Goal: Task Accomplishment & Management: Use online tool/utility

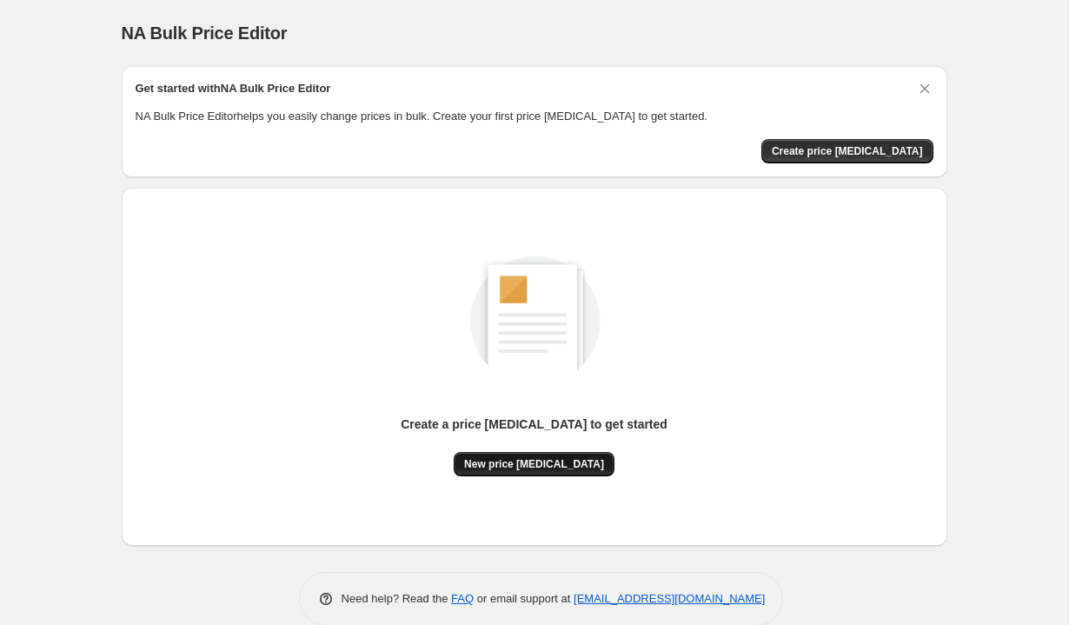
click at [571, 463] on span "New price [MEDICAL_DATA]" at bounding box center [534, 464] width 140 height 14
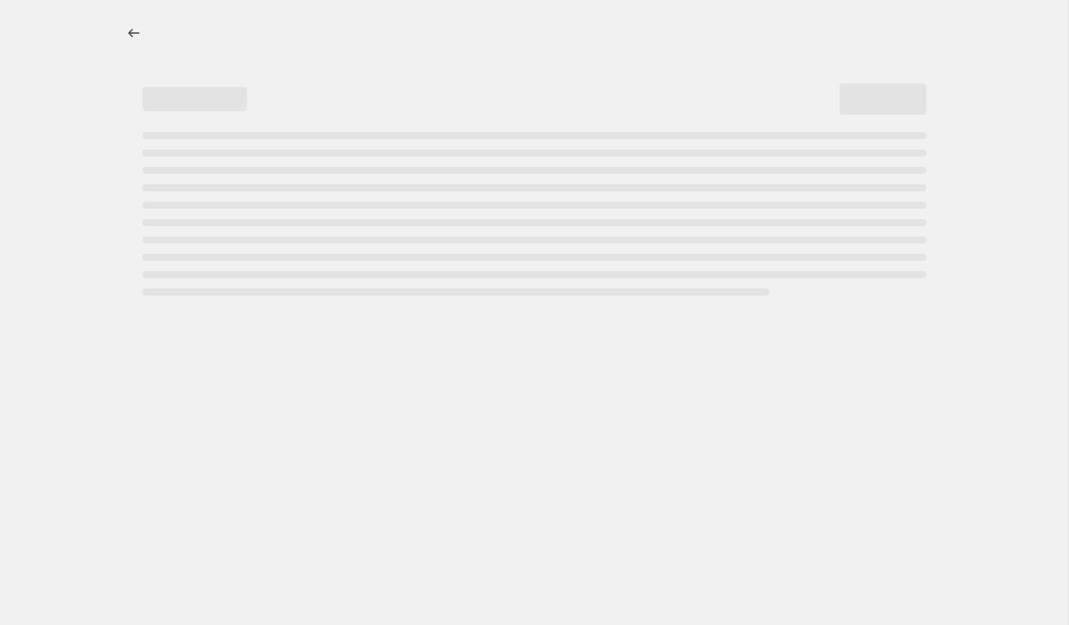
select select "percentage"
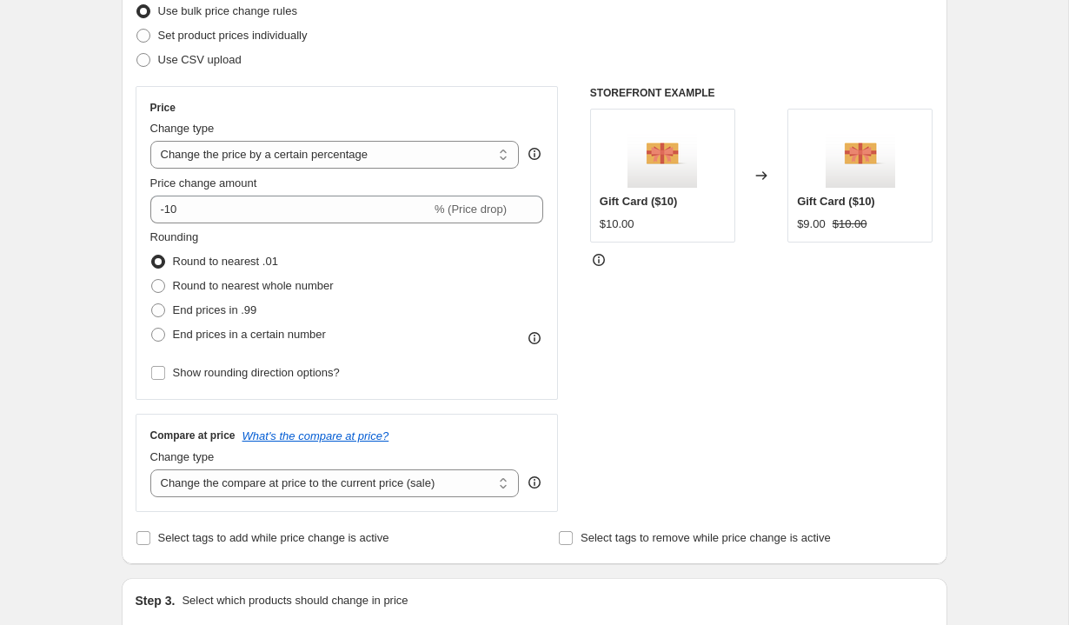
scroll to position [235, 0]
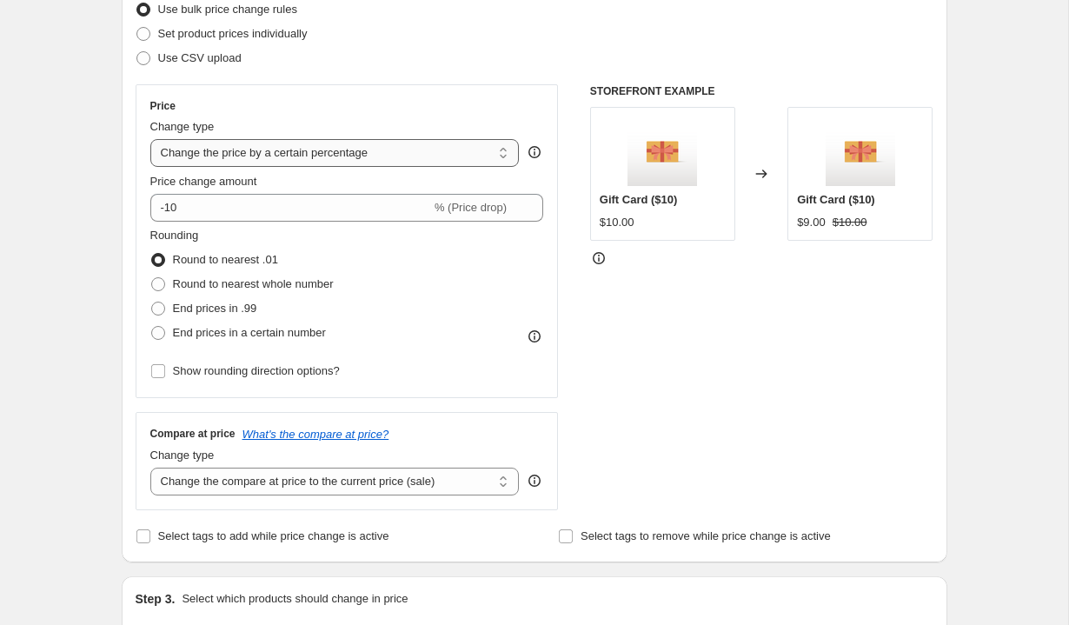
click at [345, 151] on select "Change the price to a certain amount Change the price by a certain amount Chang…" at bounding box center [334, 153] width 369 height 28
click at [150, 139] on select "Change the price to a certain amount Change the price by a certain amount Chang…" at bounding box center [334, 153] width 369 height 28
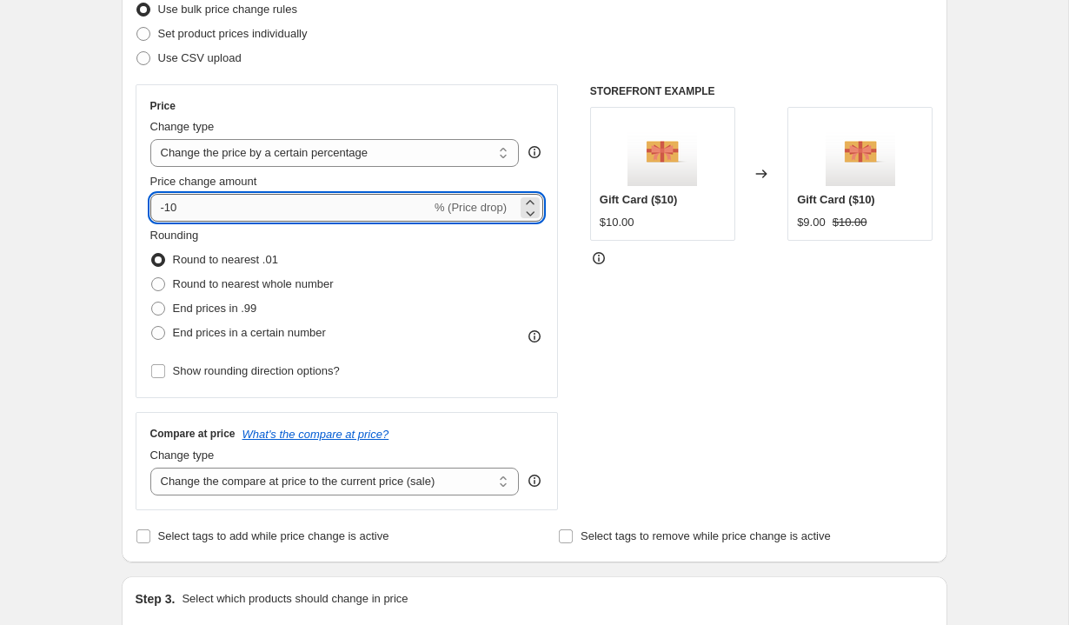
drag, startPoint x: 343, startPoint y: 219, endPoint x: 150, endPoint y: 210, distance: 193.1
click at [150, 210] on input "-10" at bounding box center [290, 208] width 281 height 28
type input "10"
click at [444, 254] on div "Rounding Round to nearest .01 Round to nearest whole number End prices in .99 E…" at bounding box center [347, 286] width 394 height 118
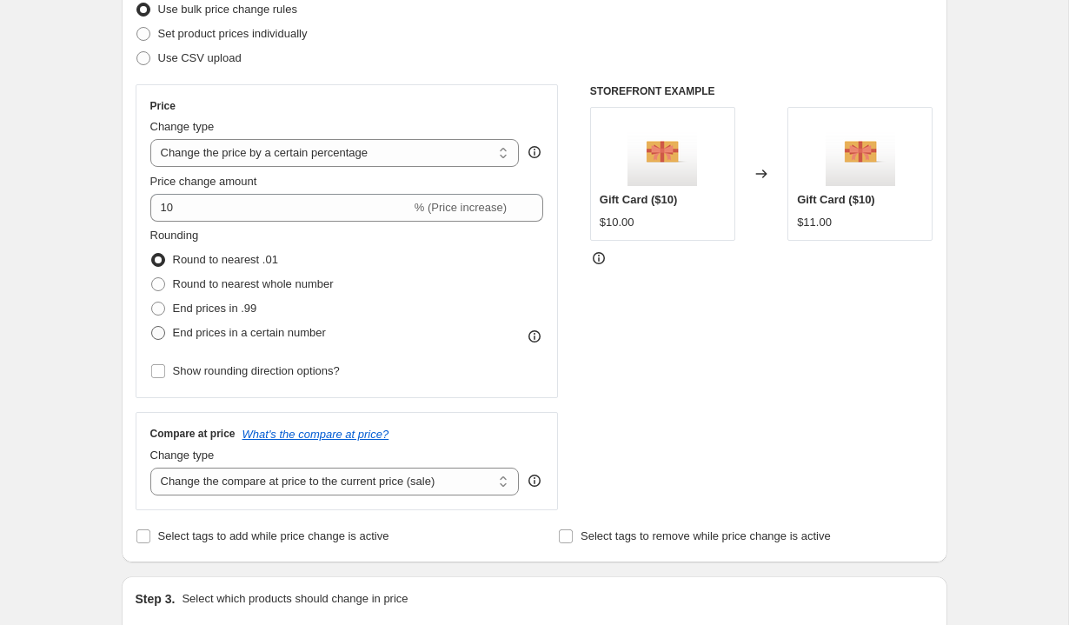
click at [299, 323] on label "End prices in a certain number" at bounding box center [238, 333] width 176 height 24
click at [152, 326] on input "End prices in a certain number" at bounding box center [151, 326] width 1 height 1
radio input "true"
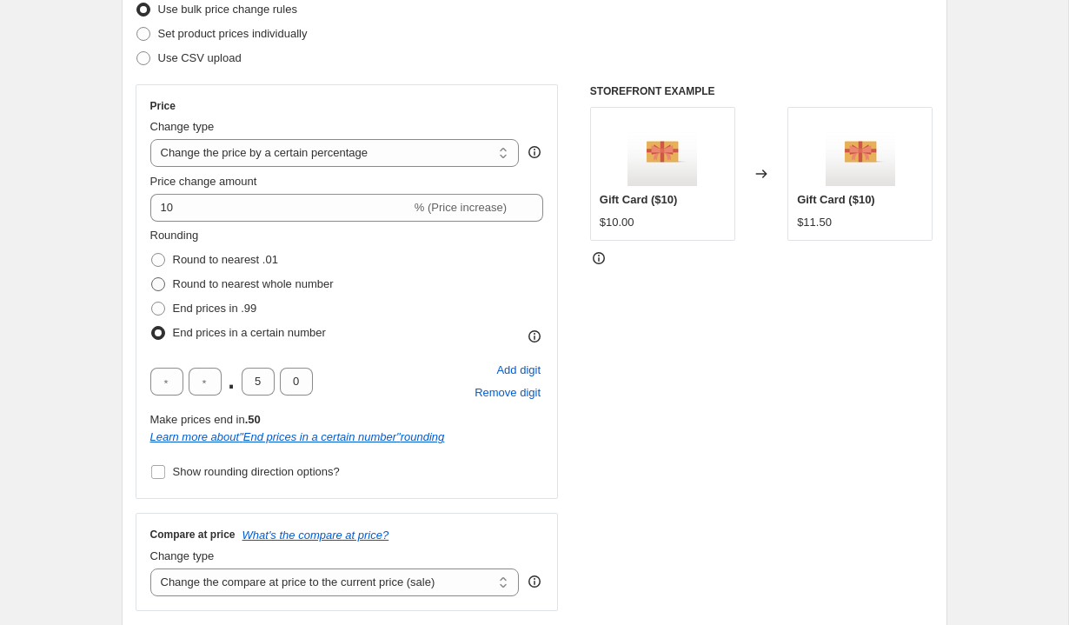
click at [239, 290] on span "Round to nearest whole number" at bounding box center [253, 283] width 161 height 17
click at [152, 278] on input "Round to nearest whole number" at bounding box center [151, 277] width 1 height 1
radio input "true"
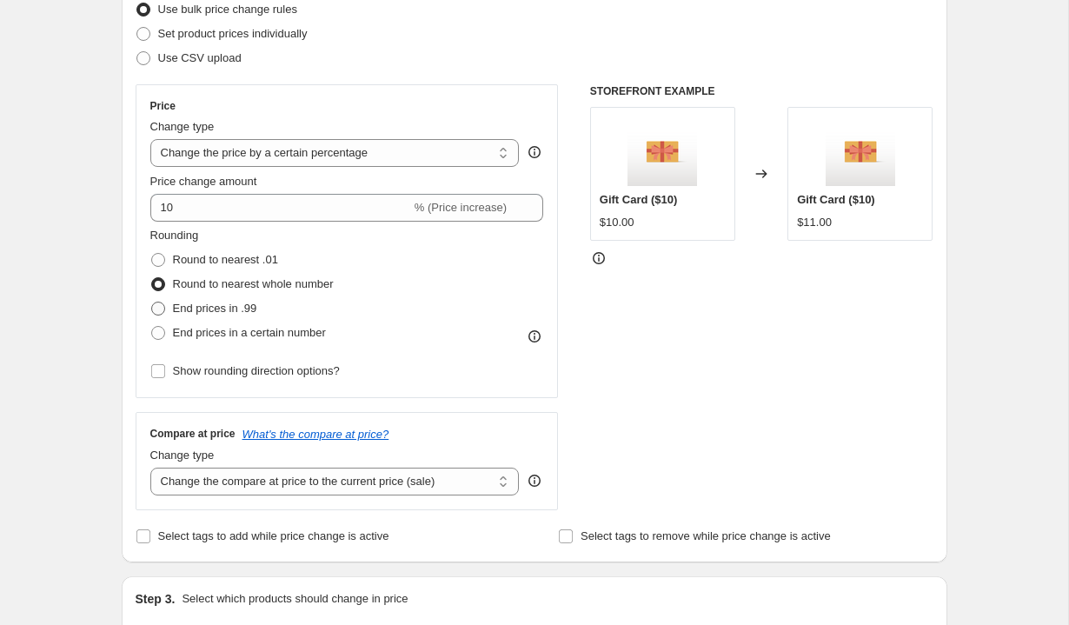
click at [228, 303] on span "End prices in .99" at bounding box center [215, 307] width 84 height 13
click at [152, 302] on input "End prices in .99" at bounding box center [151, 301] width 1 height 1
radio input "true"
click at [229, 285] on span "Round to nearest whole number" at bounding box center [253, 283] width 161 height 13
click at [152, 278] on input "Round to nearest whole number" at bounding box center [151, 277] width 1 height 1
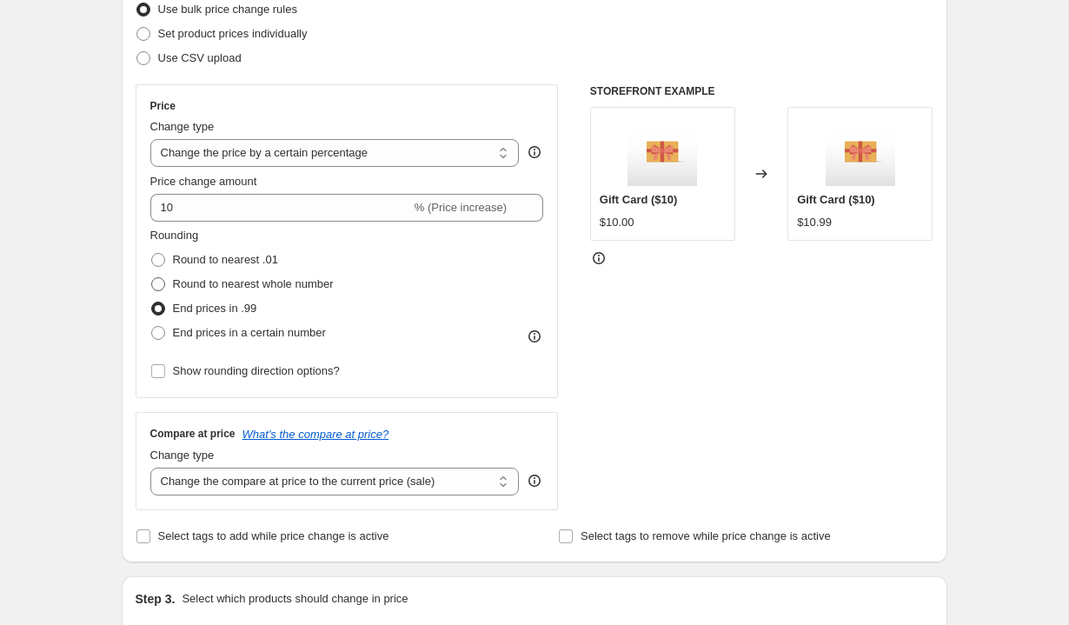
radio input "true"
click at [231, 302] on span "End prices in .99" at bounding box center [215, 307] width 84 height 13
click at [152, 302] on input "End prices in .99" at bounding box center [151, 301] width 1 height 1
radio input "true"
click at [234, 288] on span "Round to nearest whole number" at bounding box center [253, 283] width 161 height 13
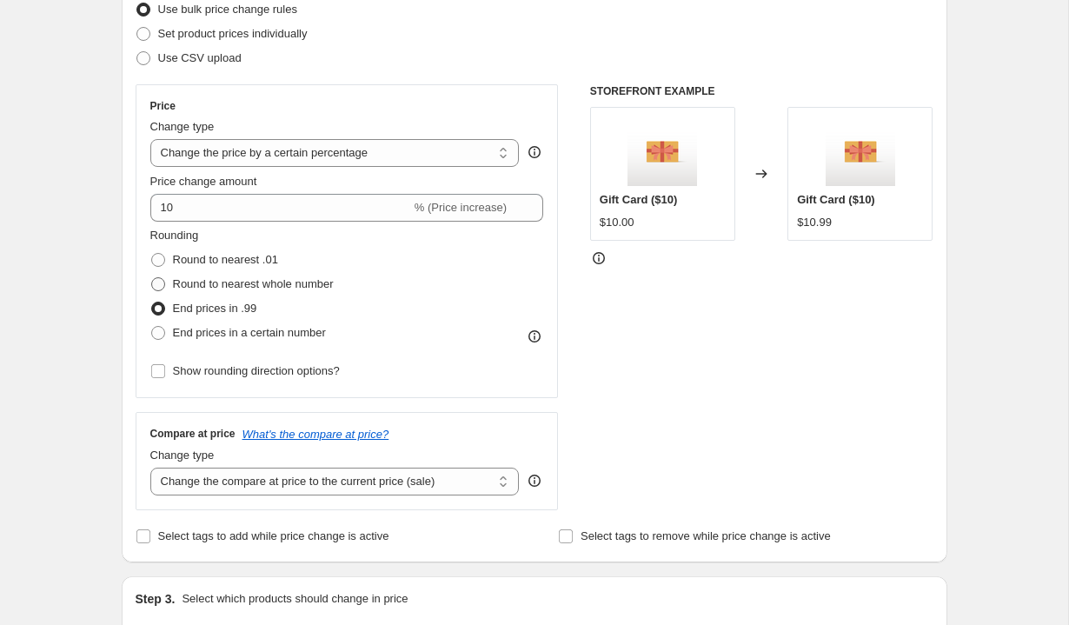
click at [152, 278] on input "Round to nearest whole number" at bounding box center [151, 277] width 1 height 1
radio input "true"
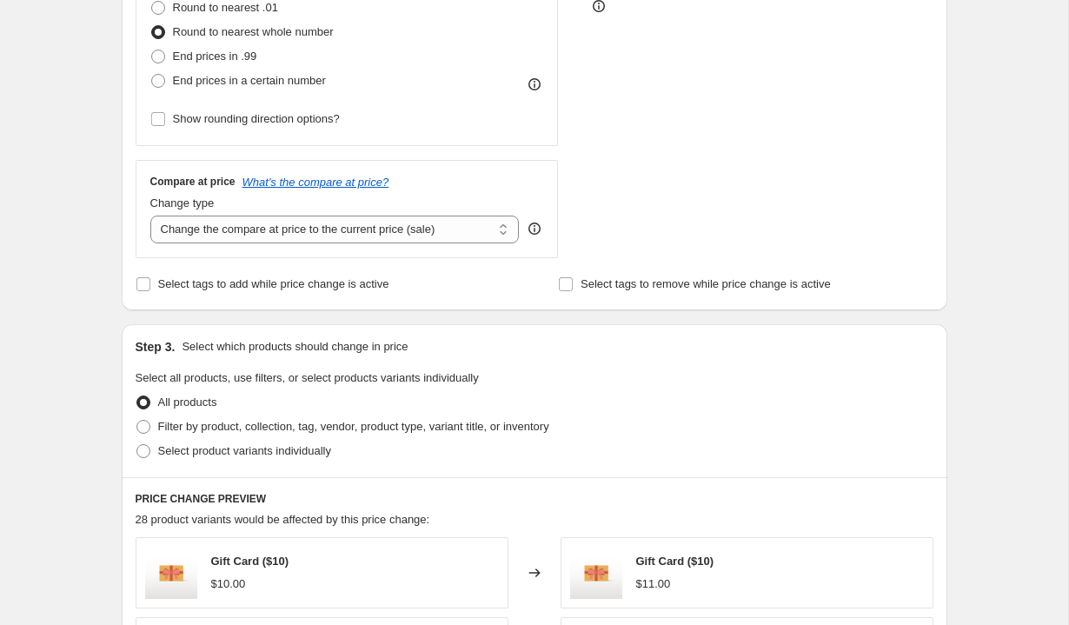
scroll to position [518, 0]
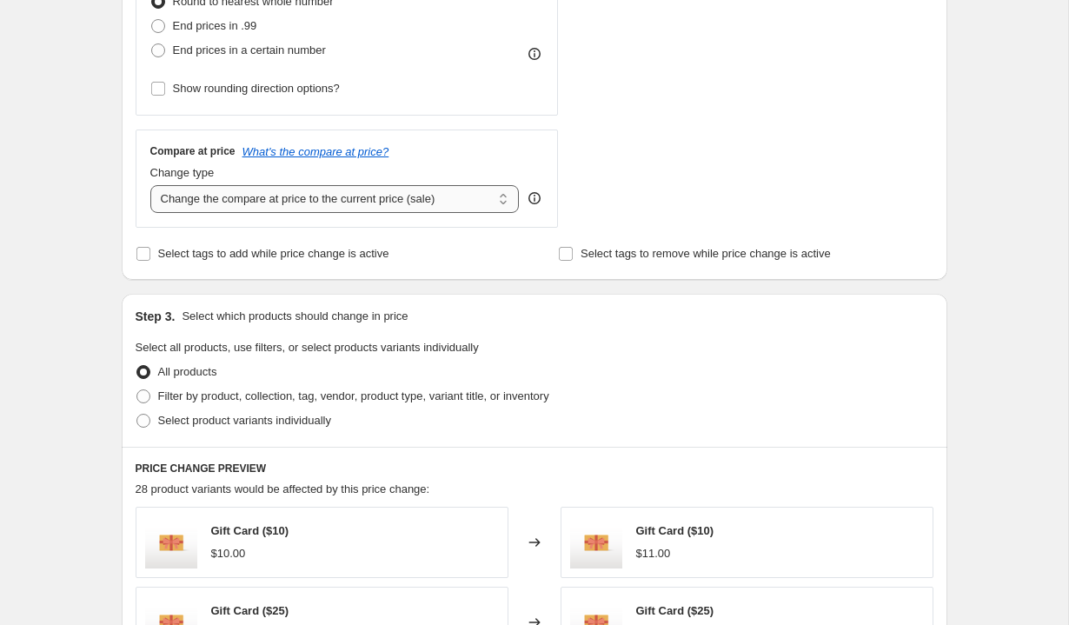
click at [348, 206] on select "Change the compare at price to the current price (sale) Change the compare at p…" at bounding box center [334, 199] width 369 height 28
select select "remove"
click at [150, 185] on select "Change the compare at price to the current price (sale) Change the compare at p…" at bounding box center [334, 199] width 369 height 28
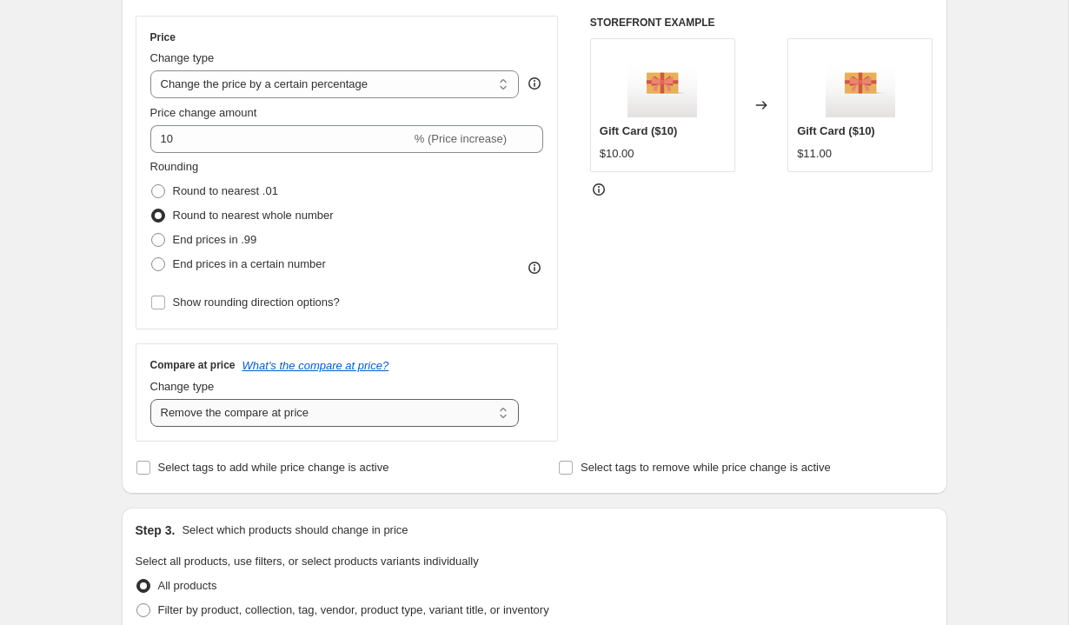
scroll to position [234, 0]
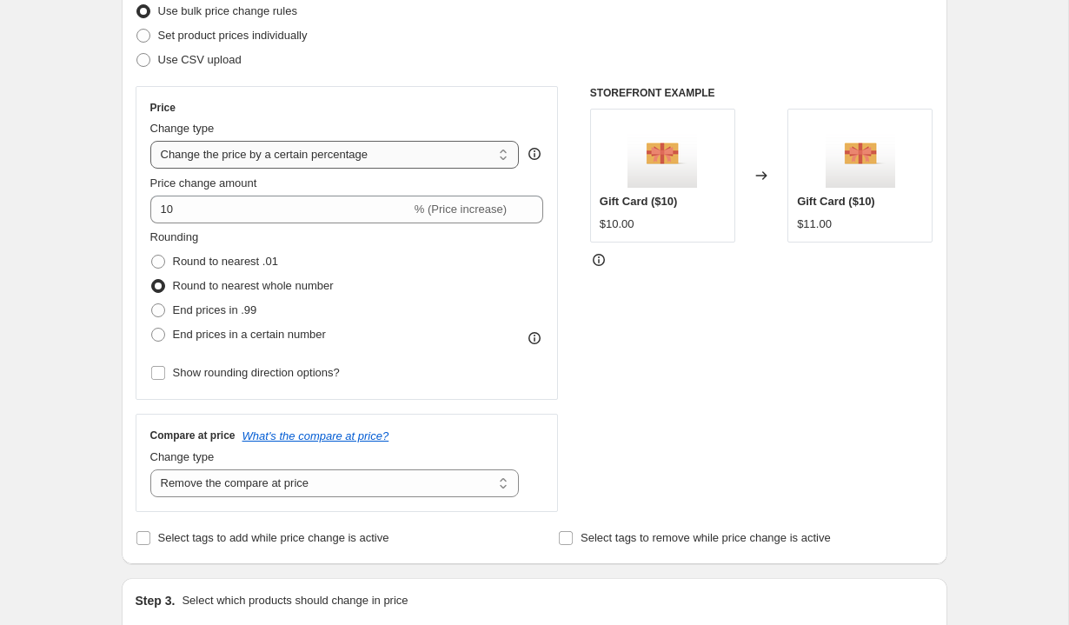
click at [327, 160] on select "Change the price to a certain amount Change the price by a certain amount Chang…" at bounding box center [334, 155] width 369 height 28
select select "ecap"
click at [150, 141] on select "Change the price to a certain amount Change the price by a certain amount Chang…" at bounding box center [334, 155] width 369 height 28
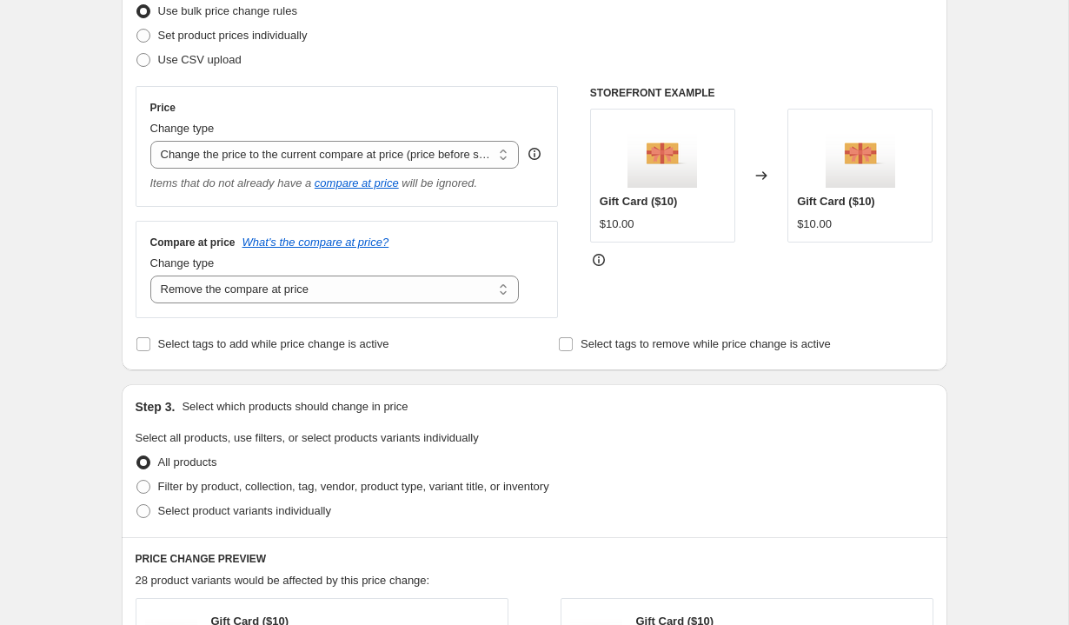
click at [445, 252] on div "Compare at price What's the compare at price? Change type Change the compare at…" at bounding box center [347, 269] width 394 height 68
click at [435, 288] on select "Change the compare at price to the current price (sale) Change the compare at p…" at bounding box center [334, 289] width 369 height 28
click at [150, 275] on select "Change the compare at price to the current price (sale) Change the compare at p…" at bounding box center [334, 289] width 369 height 28
click at [433, 288] on select "Change the compare at price to the current price (sale) Change the compare at p…" at bounding box center [334, 289] width 369 height 28
click at [456, 329] on div "Step 2. Select how the prices should change Use bulk price change rules Set pro…" at bounding box center [535, 162] width 798 height 388
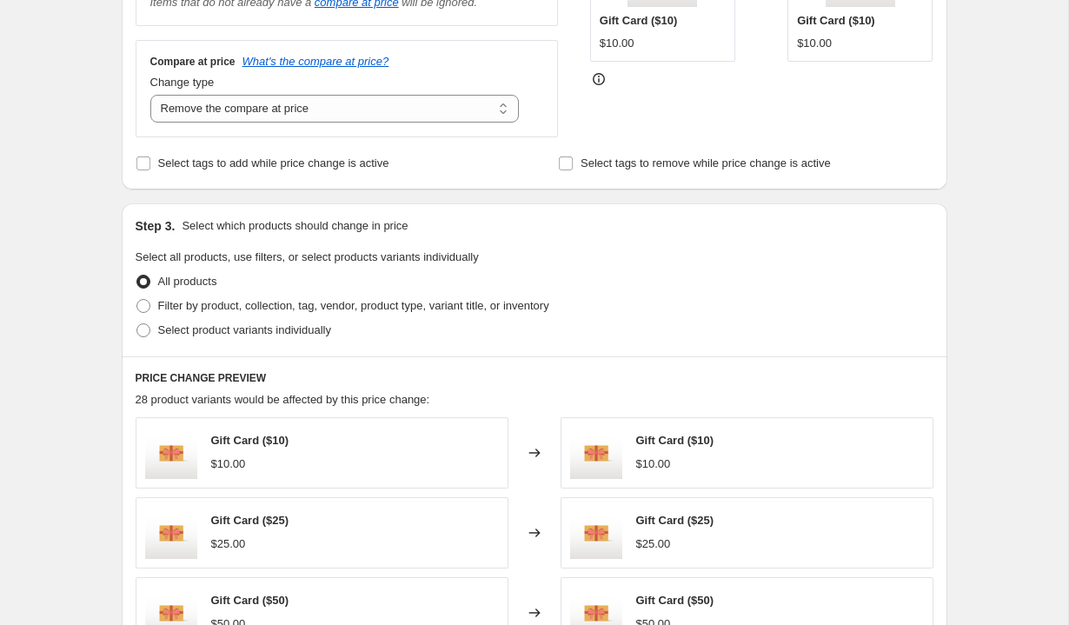
scroll to position [357, 0]
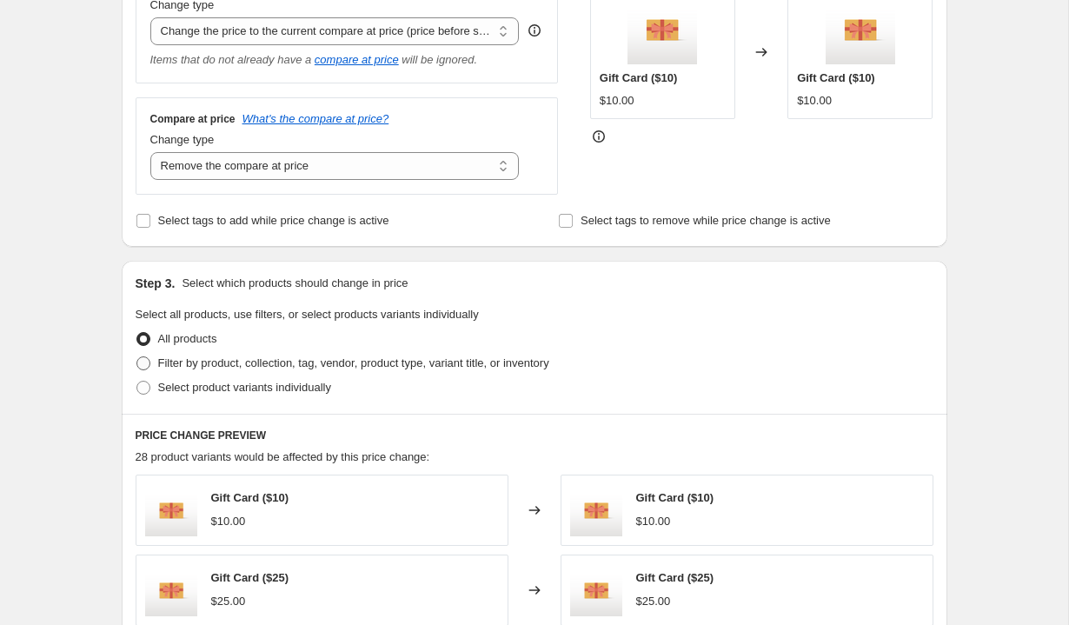
click at [416, 359] on span "Filter by product, collection, tag, vendor, product type, variant title, or inv…" at bounding box center [353, 362] width 391 height 13
click at [137, 357] on input "Filter by product, collection, tag, vendor, product type, variant title, or inv…" at bounding box center [136, 356] width 1 height 1
radio input "true"
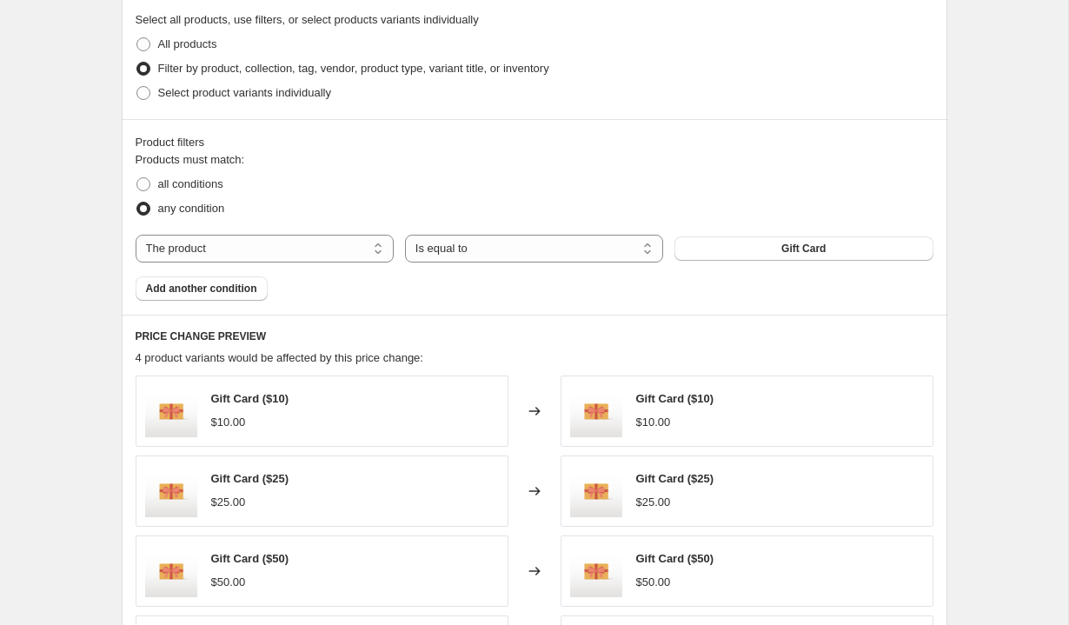
scroll to position [682, 0]
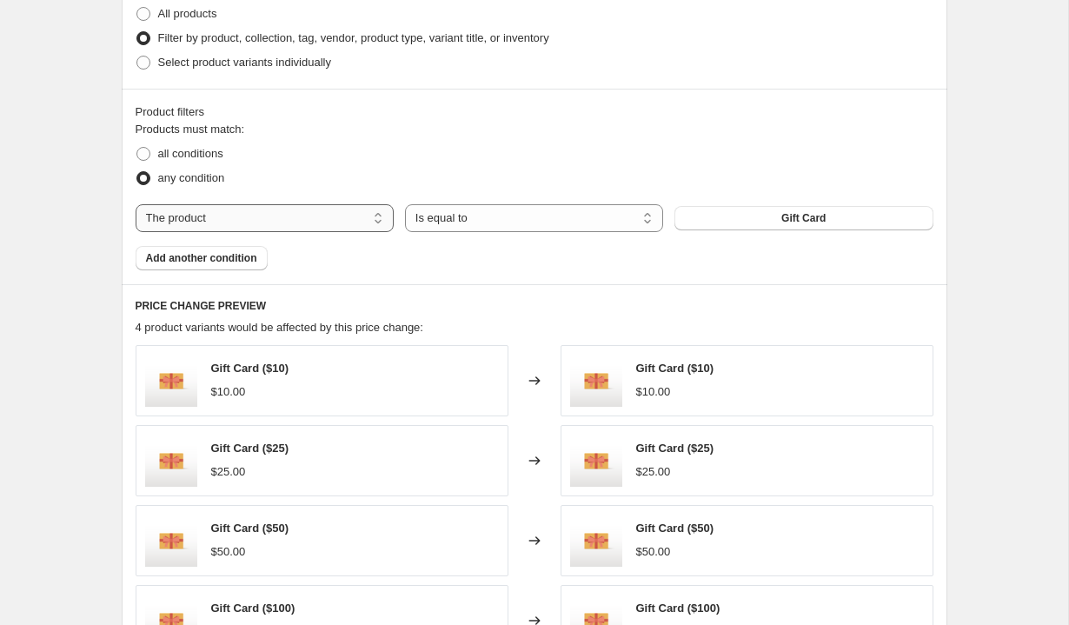
click at [319, 223] on select "The product The product's collection The product's tag The product's vendor The…" at bounding box center [265, 218] width 258 height 28
select select "product_type"
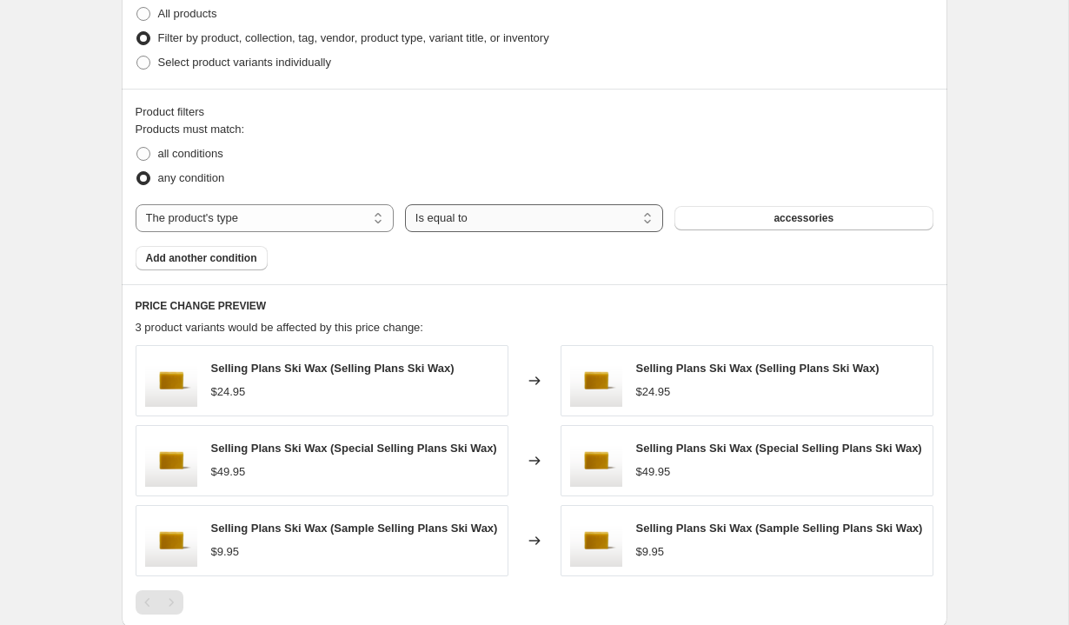
click at [513, 218] on select "Is equal to Is not equal to" at bounding box center [534, 218] width 258 height 28
click at [766, 222] on button "accessories" at bounding box center [803, 218] width 258 height 24
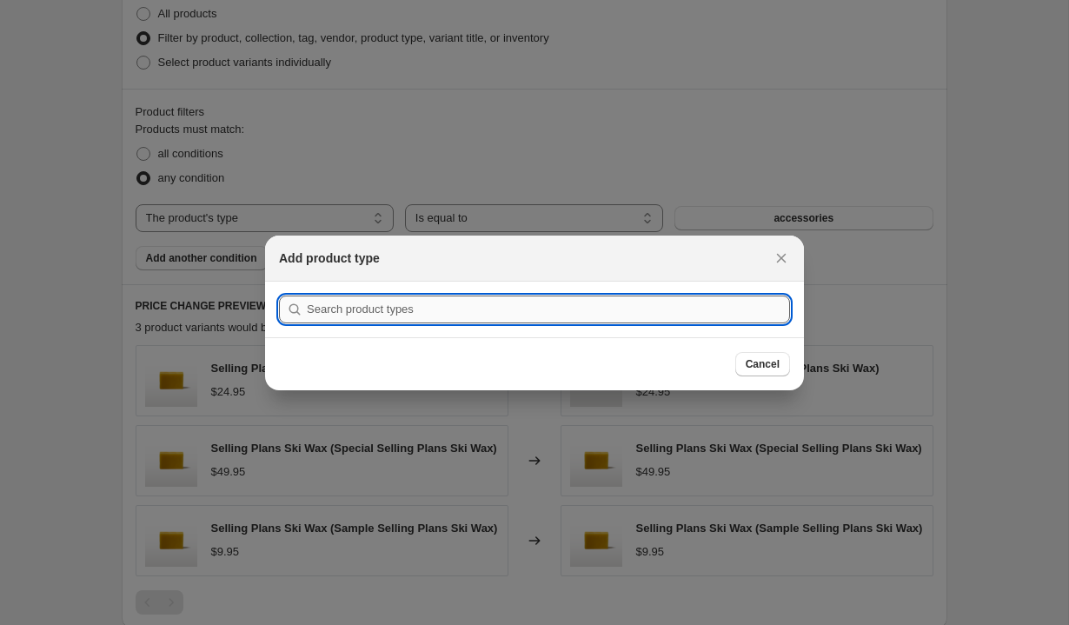
click at [749, 314] on input ":r2f:" at bounding box center [548, 309] width 483 height 28
type input "d"
type input "a"
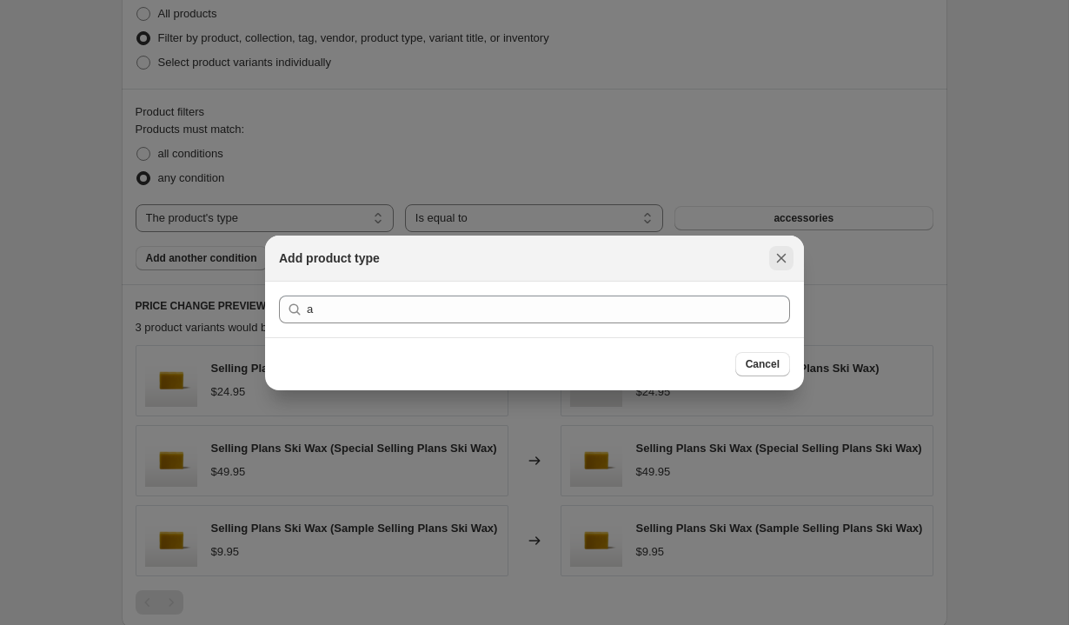
click at [777, 262] on icon "Close" at bounding box center [782, 258] width 10 height 10
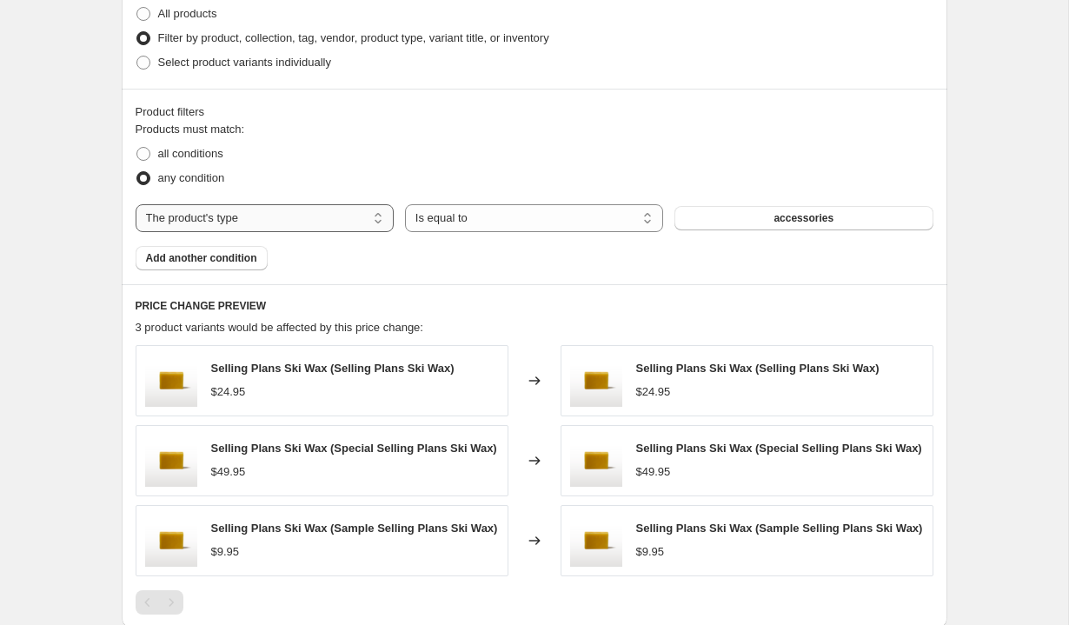
click at [326, 222] on select "The product The product's collection The product's tag The product's vendor The…" at bounding box center [265, 218] width 258 height 28
click at [136, 204] on select "The product The product's collection The product's tag The product's vendor The…" at bounding box center [265, 218] width 258 height 28
click at [328, 222] on select "The product The product's collection The product's tag The product's vendor The…" at bounding box center [265, 218] width 258 height 28
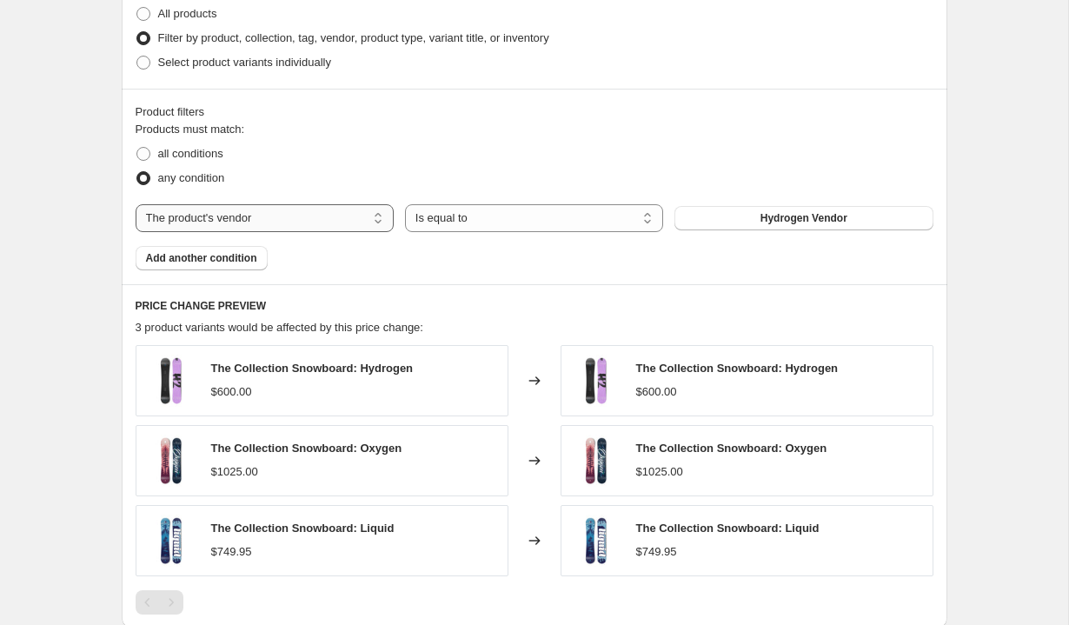
click at [334, 215] on select "The product The product's collection The product's tag The product's vendor The…" at bounding box center [265, 218] width 258 height 28
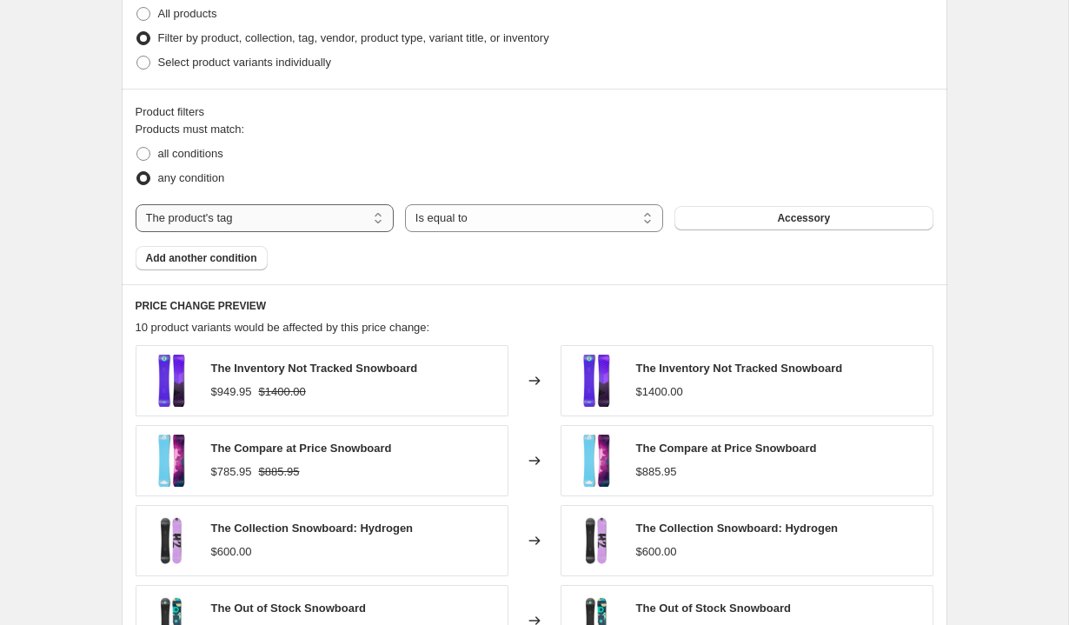
click at [347, 215] on select "The product The product's collection The product's tag The product's vendor The…" at bounding box center [265, 218] width 258 height 28
select select "collection"
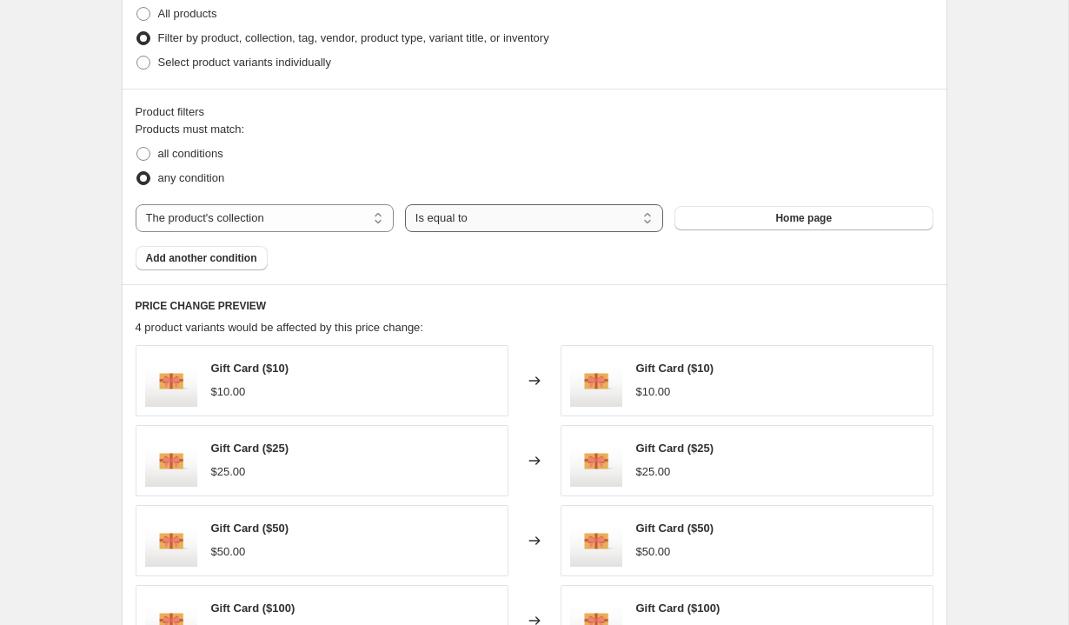
click at [488, 222] on select "Is equal to Is not equal to" at bounding box center [534, 218] width 258 height 28
click at [785, 217] on span "Home page" at bounding box center [803, 218] width 56 height 14
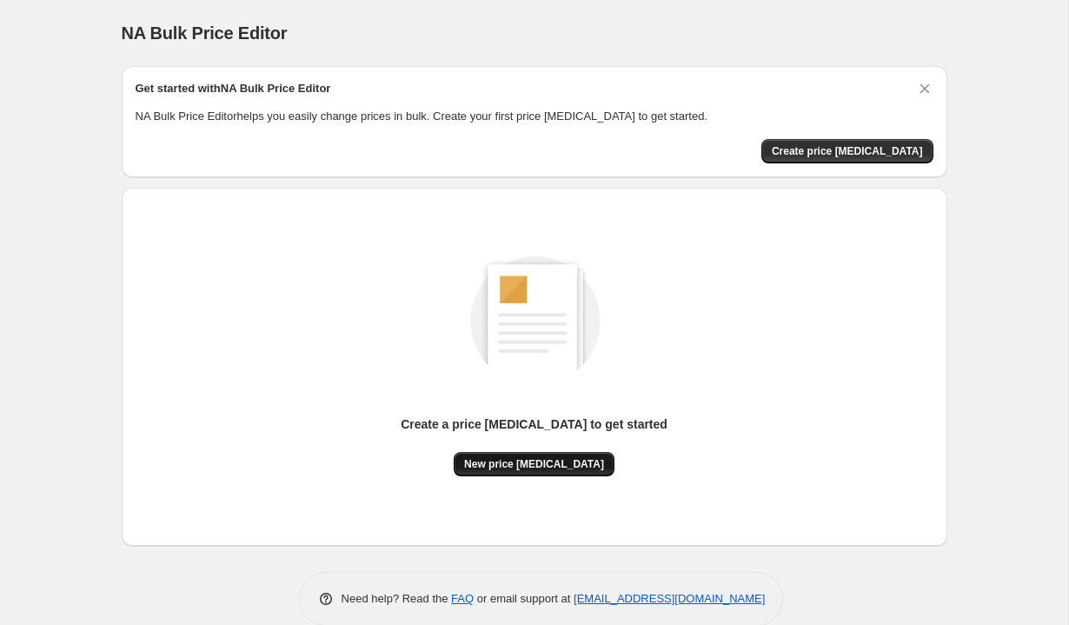
click at [522, 454] on button "New price [MEDICAL_DATA]" at bounding box center [534, 464] width 161 height 24
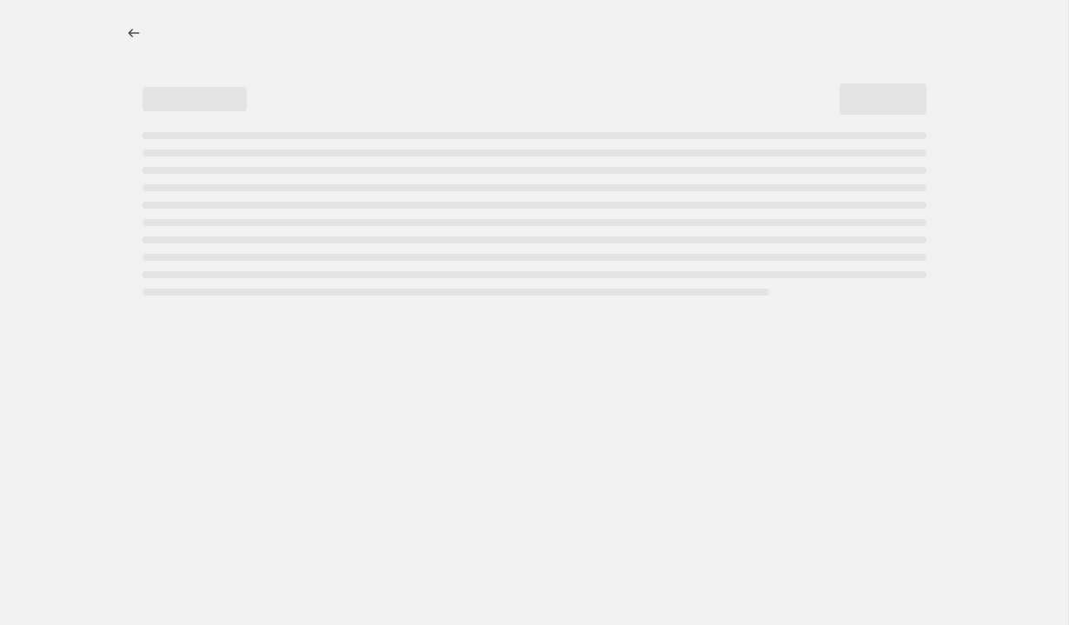
select select "percentage"
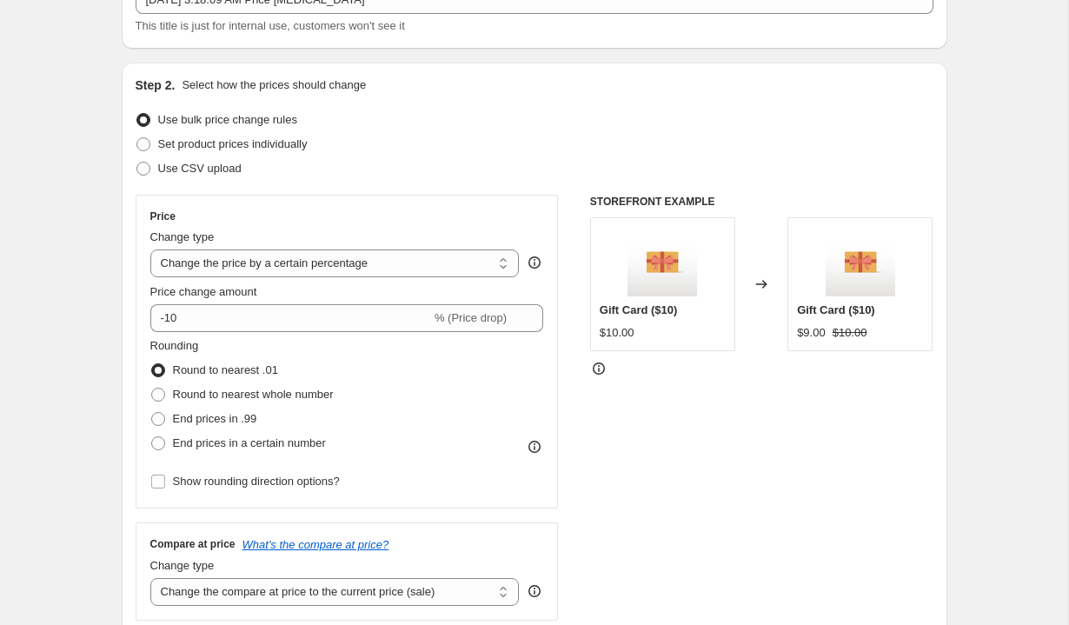
scroll to position [275, 0]
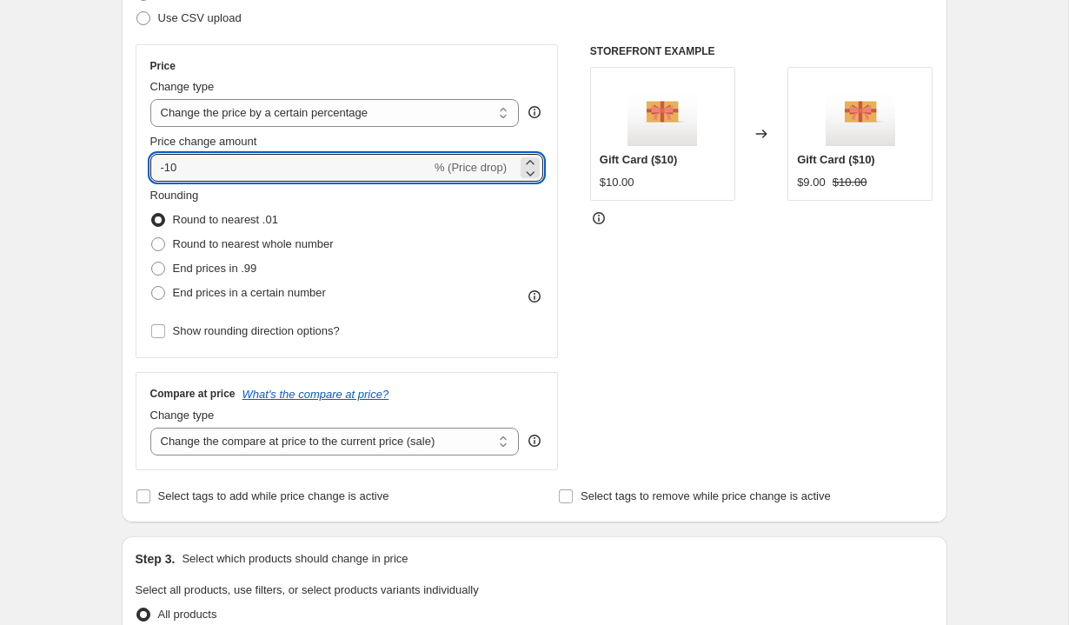
drag, startPoint x: 382, startPoint y: 171, endPoint x: 116, endPoint y: 169, distance: 265.9
click at [116, 169] on div "Step 1. Optionally give your price change job a title (eg "March 30% off sale o…" at bounding box center [527, 566] width 839 height 1579
type input "10"
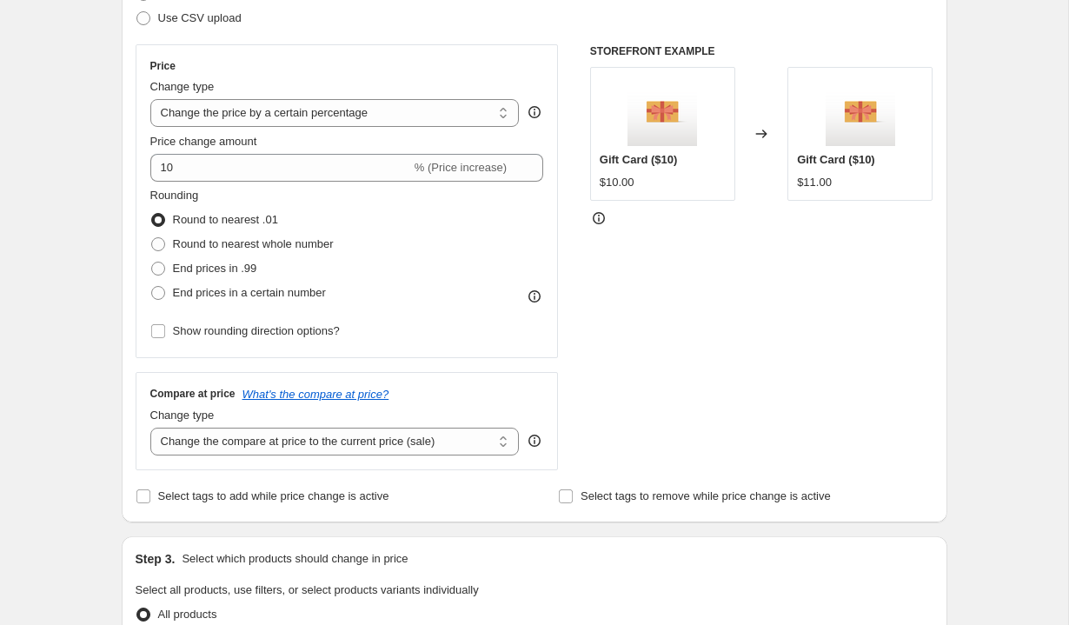
click at [605, 275] on div "STOREFRONT EXAMPLE Gift Card ($10) $10.00 Changed to Gift Card ($10) $11.00" at bounding box center [761, 257] width 343 height 426
click at [311, 242] on span "Round to nearest whole number" at bounding box center [253, 243] width 161 height 13
click at [152, 238] on input "Round to nearest whole number" at bounding box center [151, 237] width 1 height 1
radio input "true"
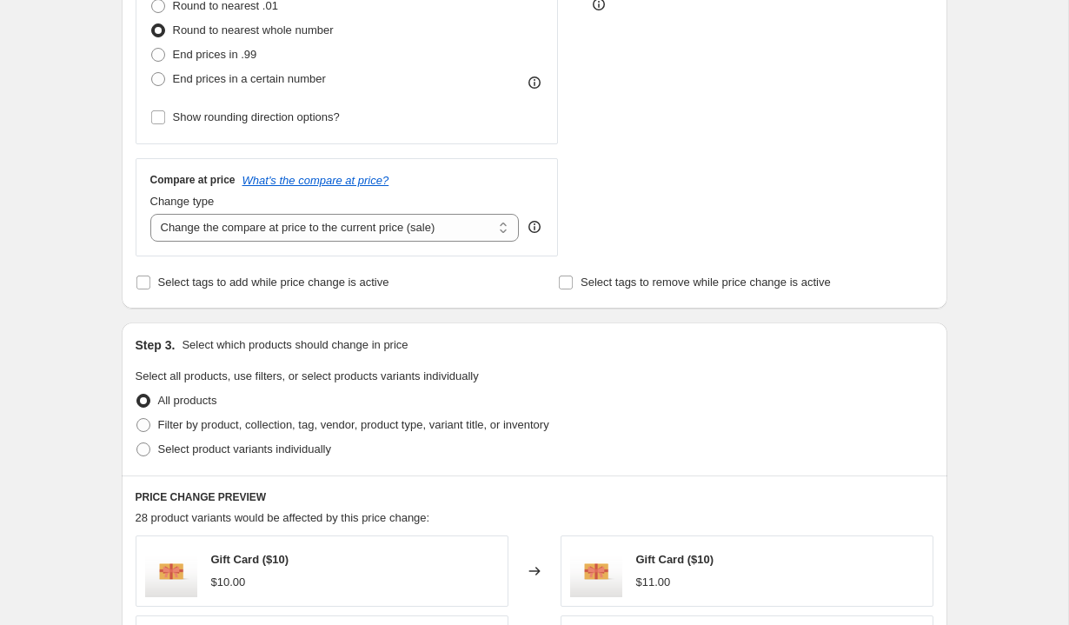
scroll to position [293, 0]
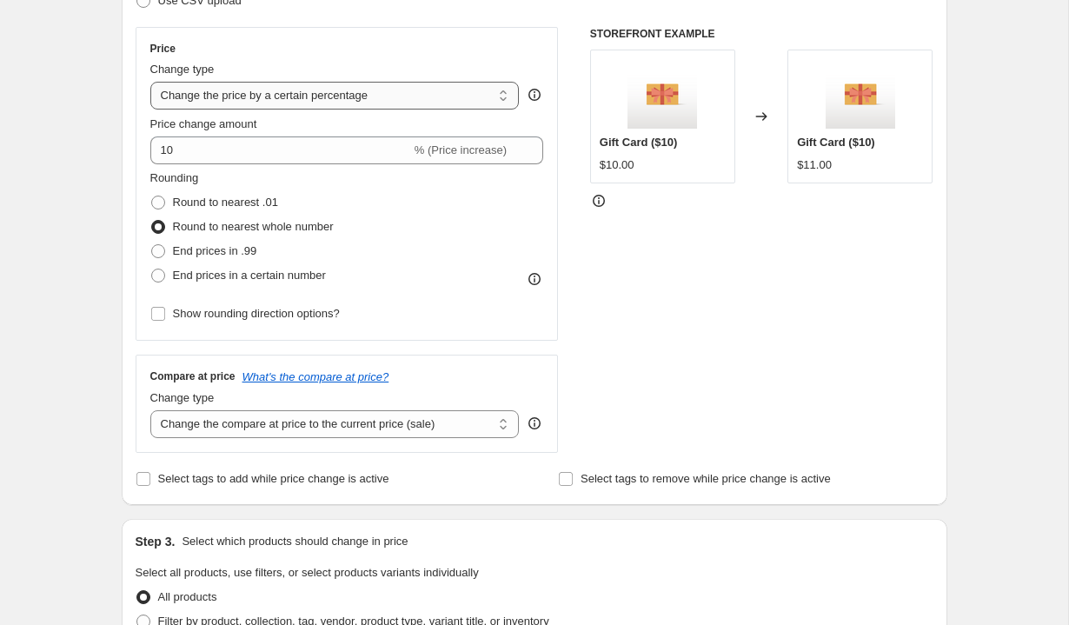
click at [378, 102] on select "Change the price to a certain amount Change the price by a certain amount Chang…" at bounding box center [334, 96] width 369 height 28
select select "ecap"
click at [150, 82] on select "Change the price to a certain amount Change the price by a certain amount Chang…" at bounding box center [334, 96] width 369 height 28
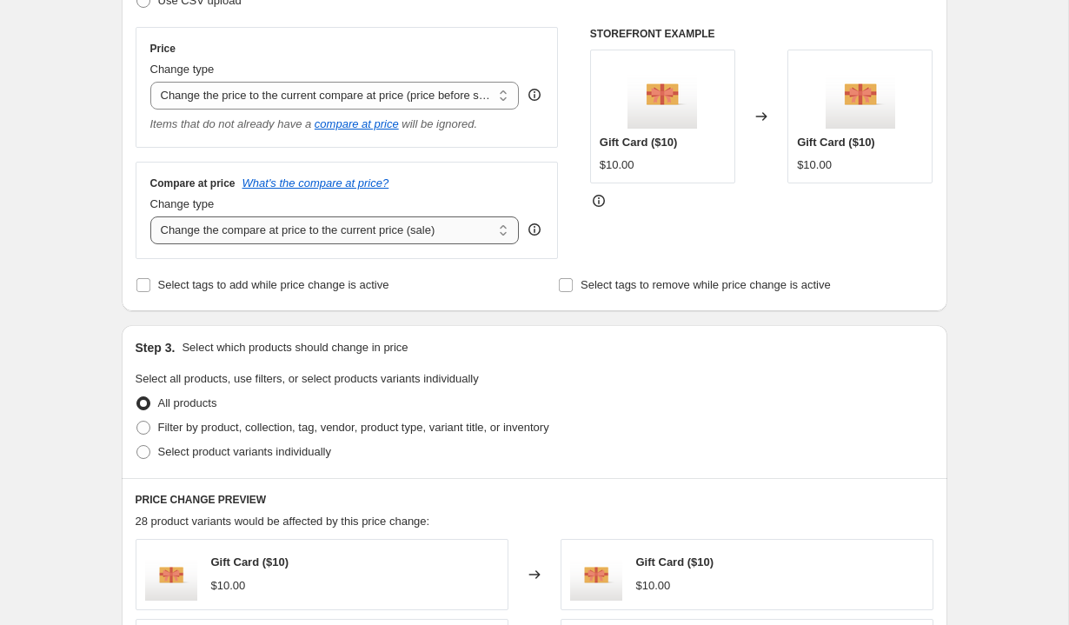
click at [423, 233] on select "Change the compare at price to the current price (sale) Change the compare at p…" at bounding box center [334, 230] width 369 height 28
click at [150, 216] on select "Change the compare at price to the current price (sale) Change the compare at p…" at bounding box center [334, 230] width 369 height 28
click at [477, 282] on div "Select tags to add while price change is active" at bounding box center [323, 285] width 374 height 24
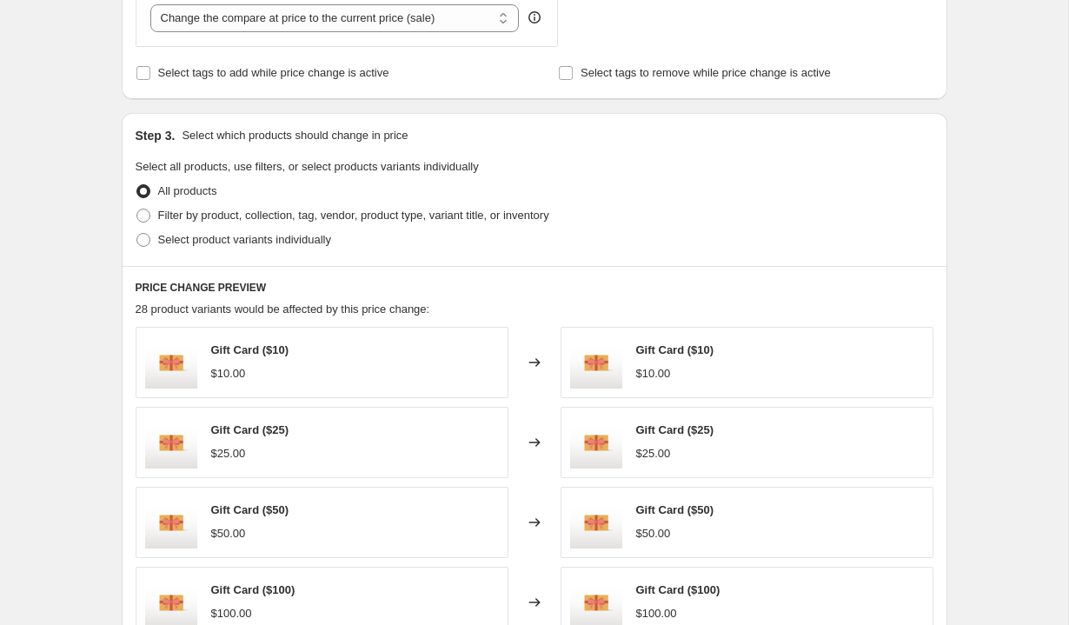
scroll to position [393, 0]
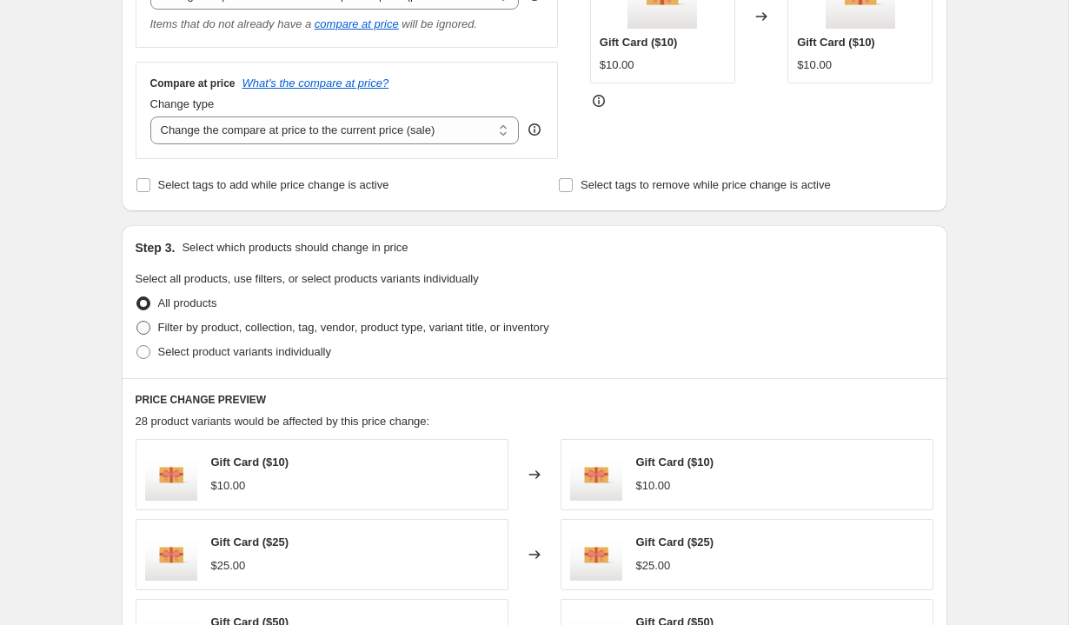
click at [402, 324] on span "Filter by product, collection, tag, vendor, product type, variant title, or inv…" at bounding box center [353, 327] width 391 height 13
click at [137, 321] on input "Filter by product, collection, tag, vendor, product type, variant title, or inv…" at bounding box center [136, 321] width 1 height 1
radio input "true"
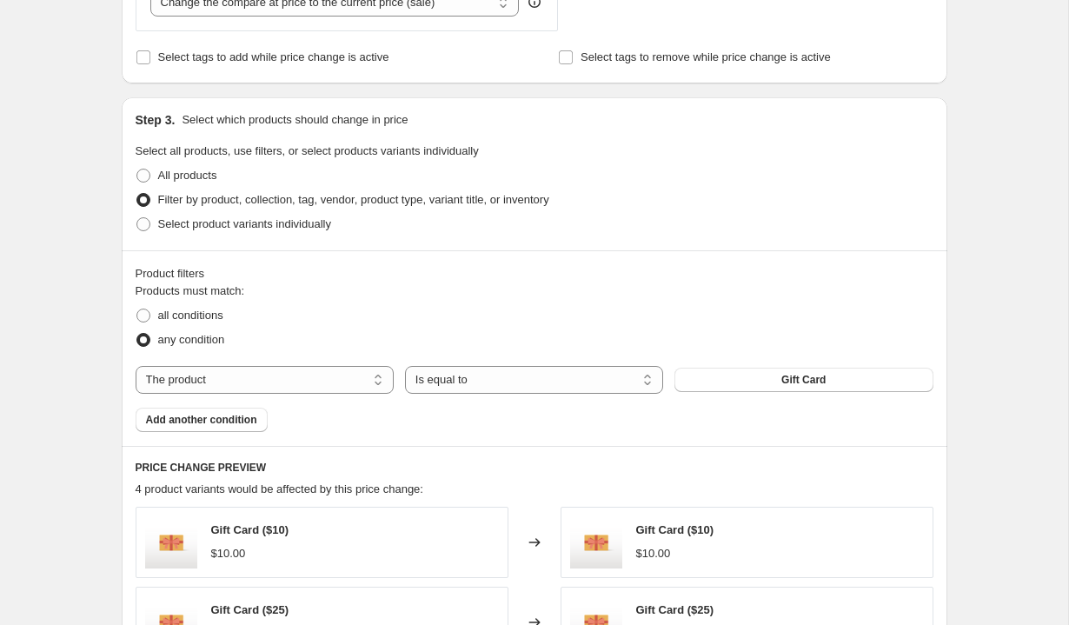
scroll to position [613, 0]
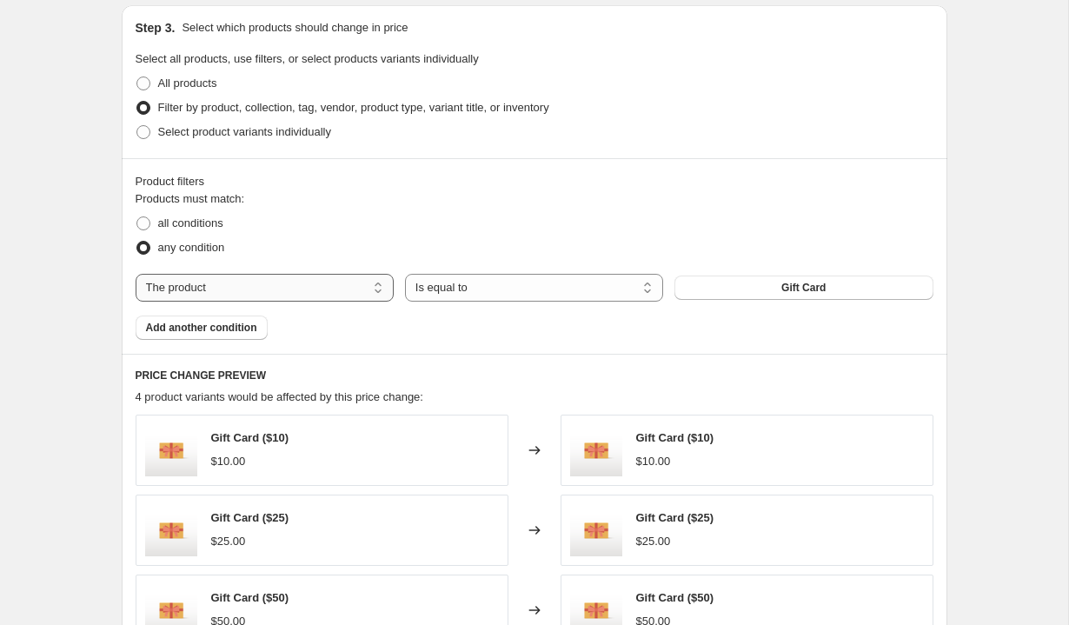
click at [345, 289] on select "The product The product's collection The product's tag The product's vendor The…" at bounding box center [265, 288] width 258 height 28
select select "collection"
click at [467, 291] on select "Is equal to Is not equal to" at bounding box center [534, 288] width 258 height 28
click at [786, 279] on button "Home page" at bounding box center [803, 287] width 258 height 24
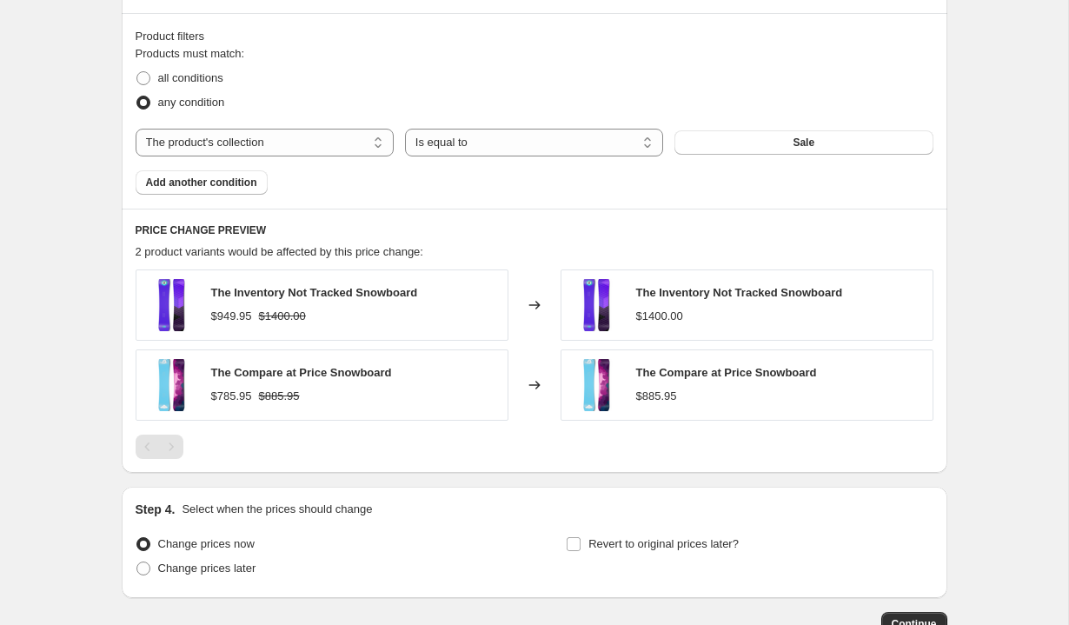
scroll to position [874, 0]
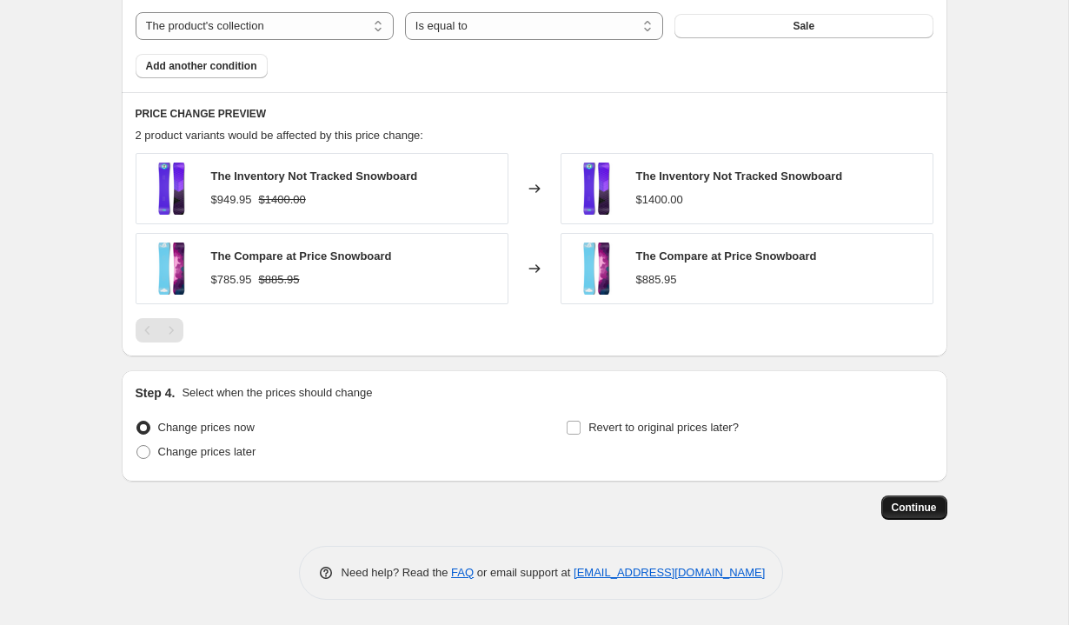
click at [919, 508] on span "Continue" at bounding box center [913, 507] width 45 height 14
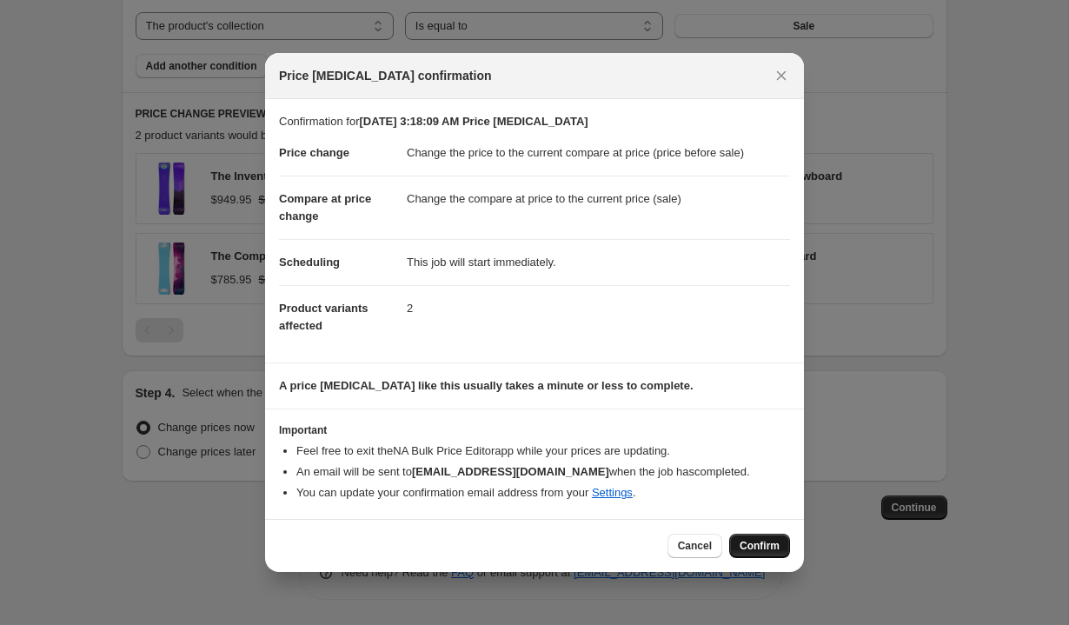
click at [766, 546] on span "Confirm" at bounding box center [759, 546] width 40 height 14
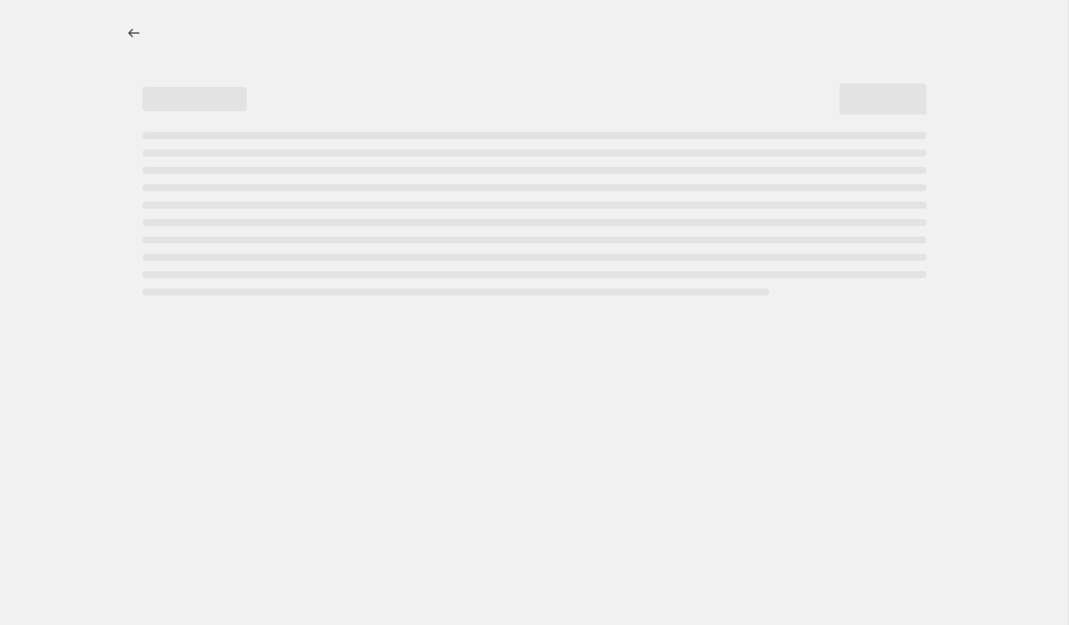
select select "ecap"
select select "collection"
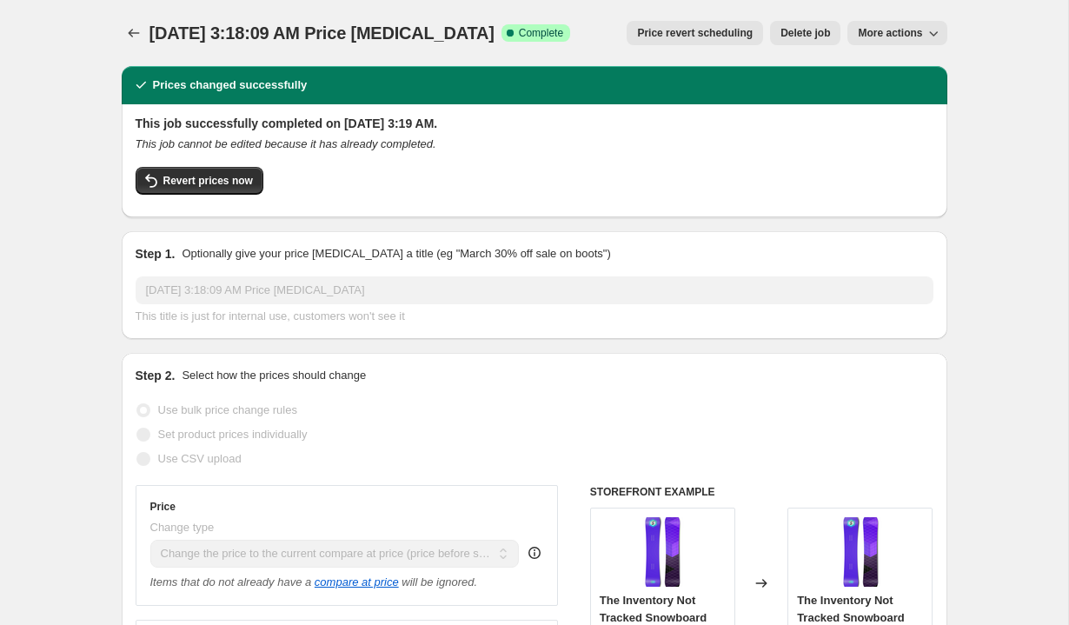
click at [898, 33] on span "More actions" at bounding box center [890, 33] width 64 height 14
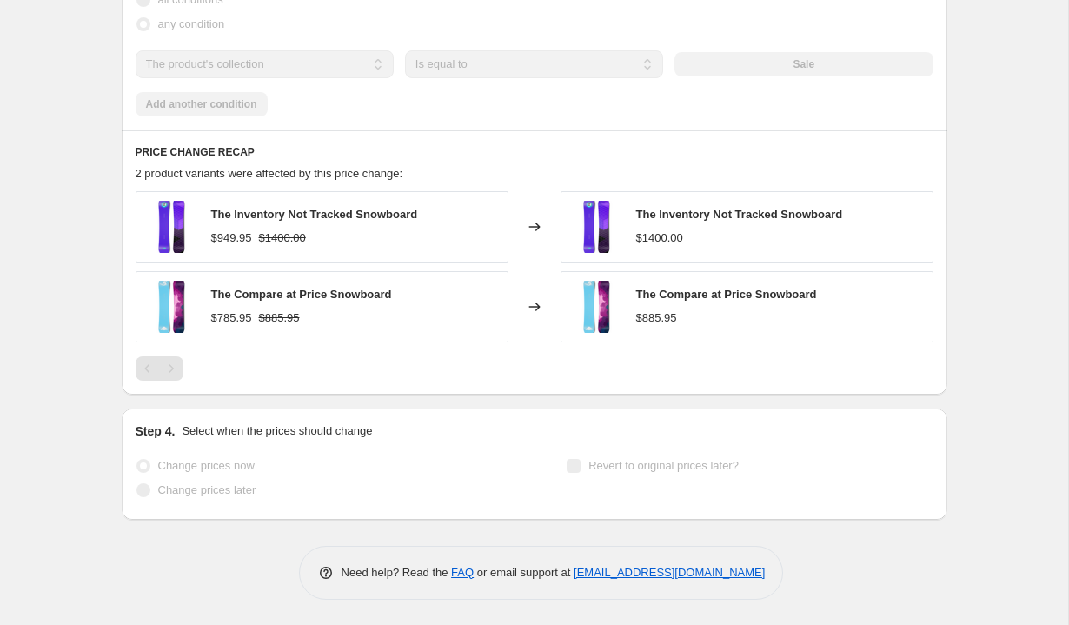
scroll to position [966, 0]
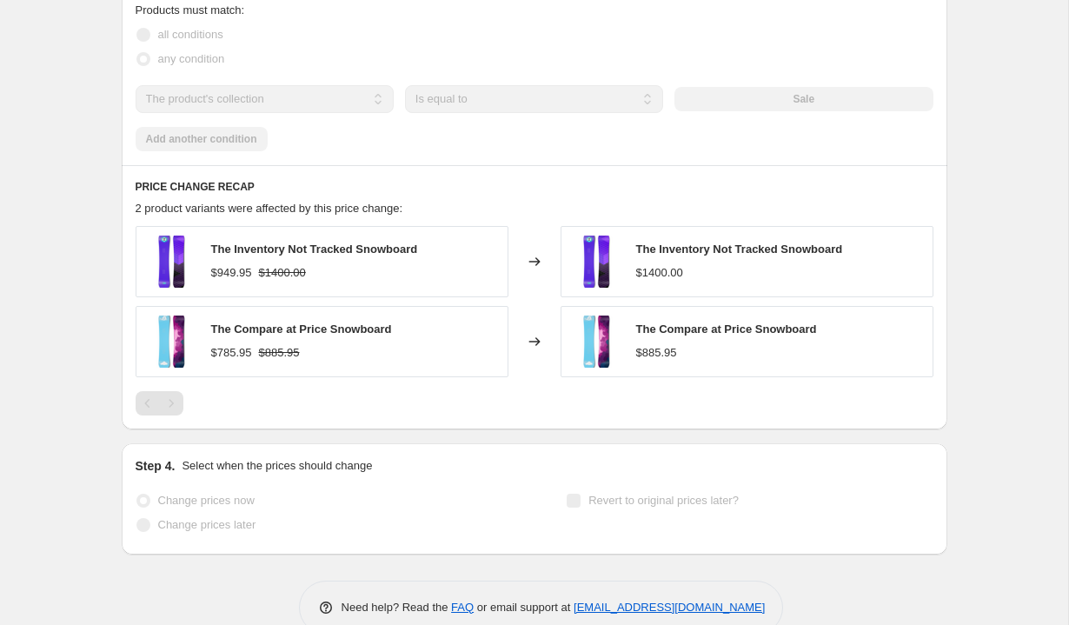
click at [697, 259] on div "The Inventory Not Tracked Snowboard $1400.00" at bounding box center [739, 261] width 207 height 40
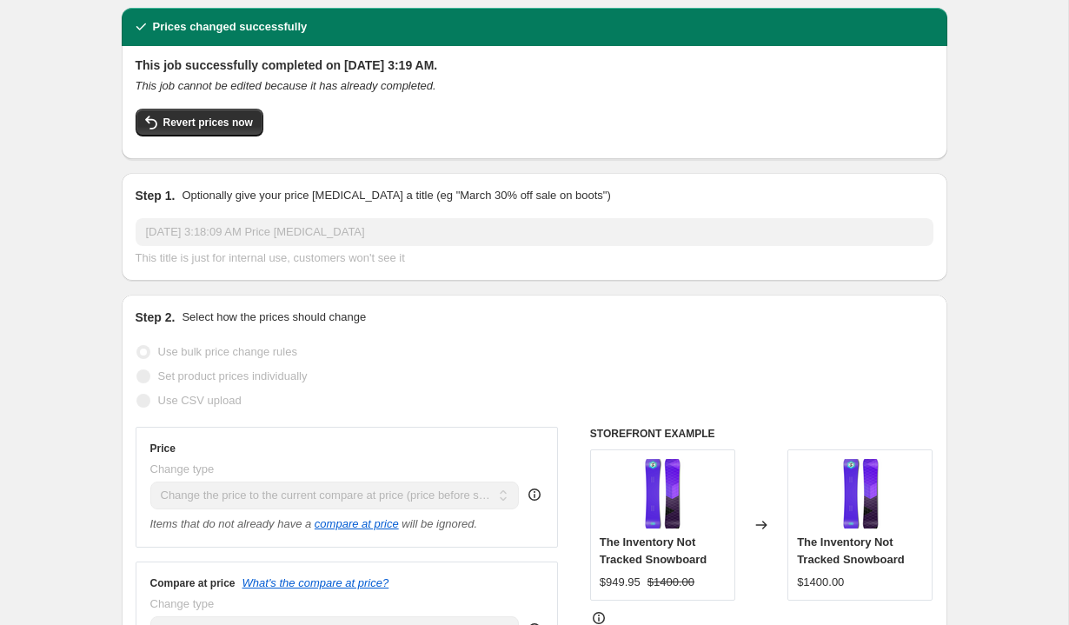
scroll to position [6, 0]
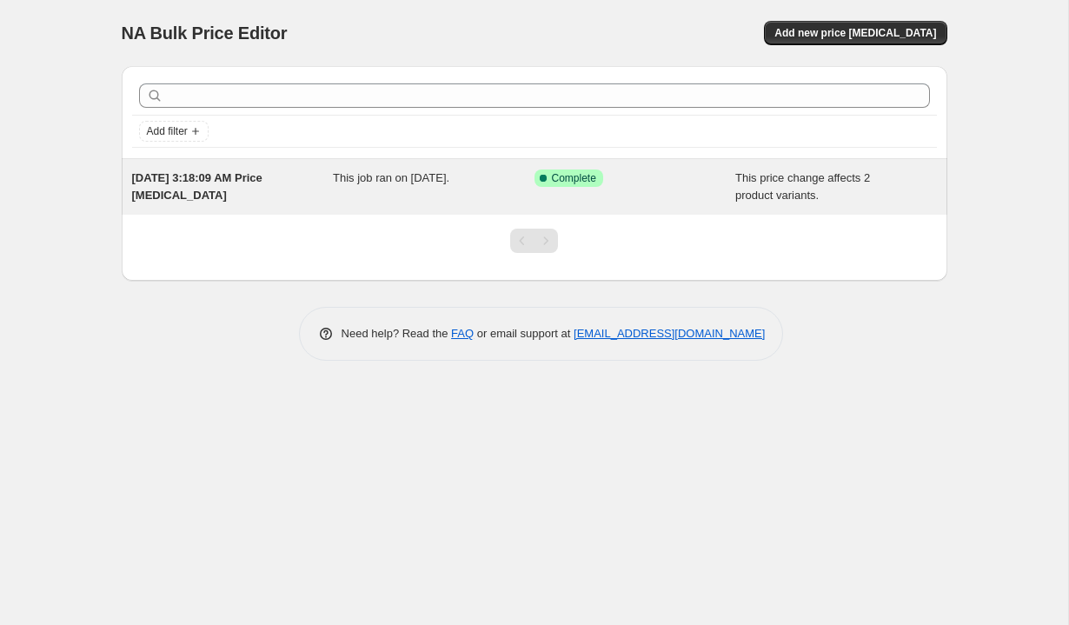
click at [421, 183] on span "This job ran on August 30, 2025." at bounding box center [391, 177] width 116 height 13
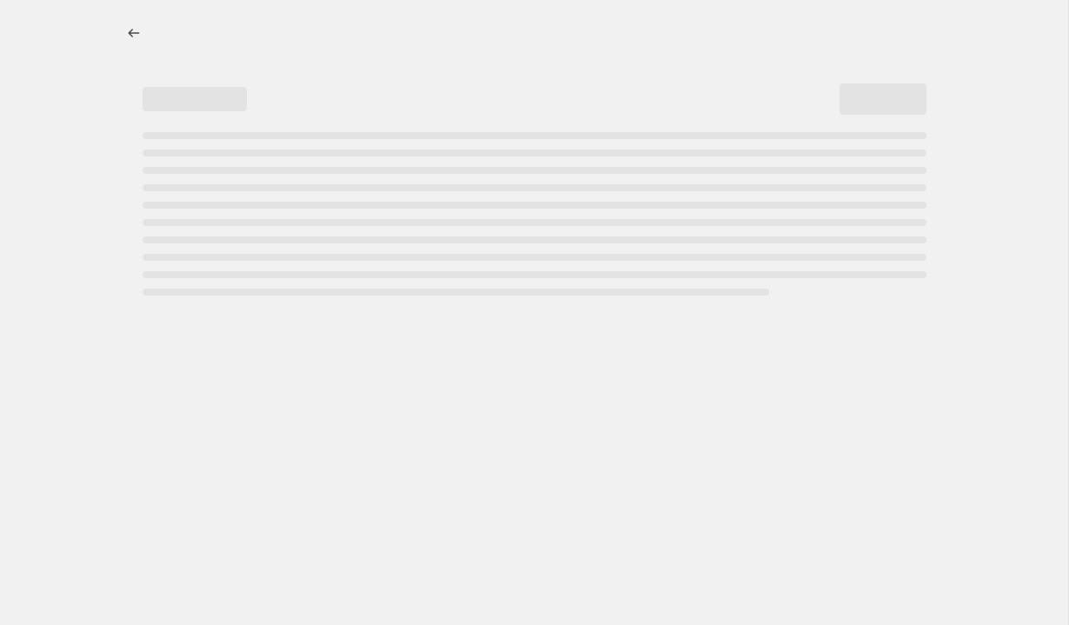
select select "ecap"
select select "collection"
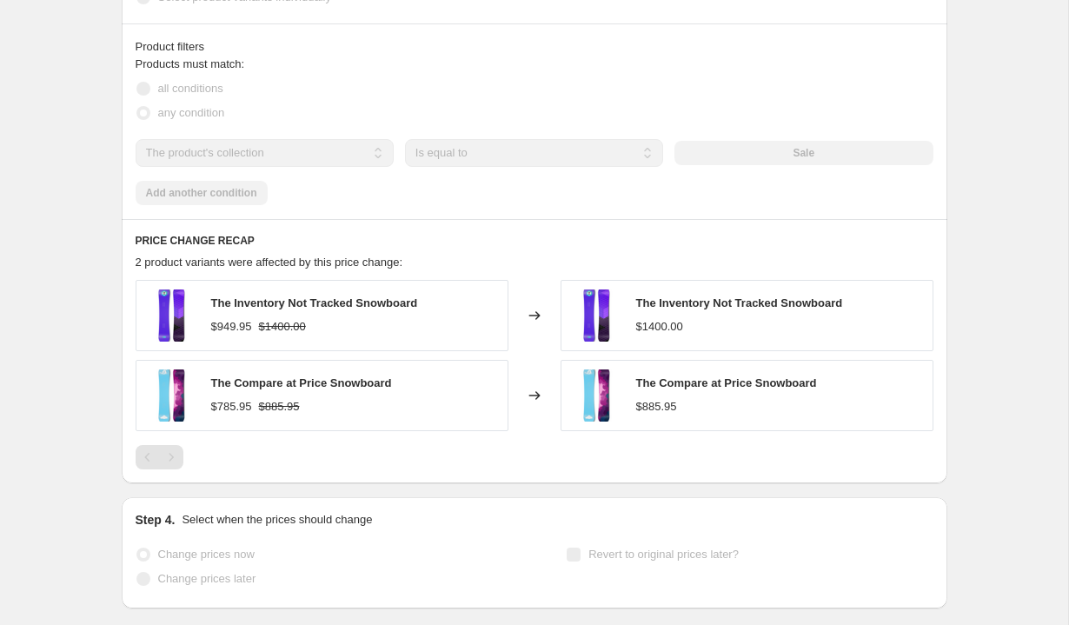
scroll to position [997, 0]
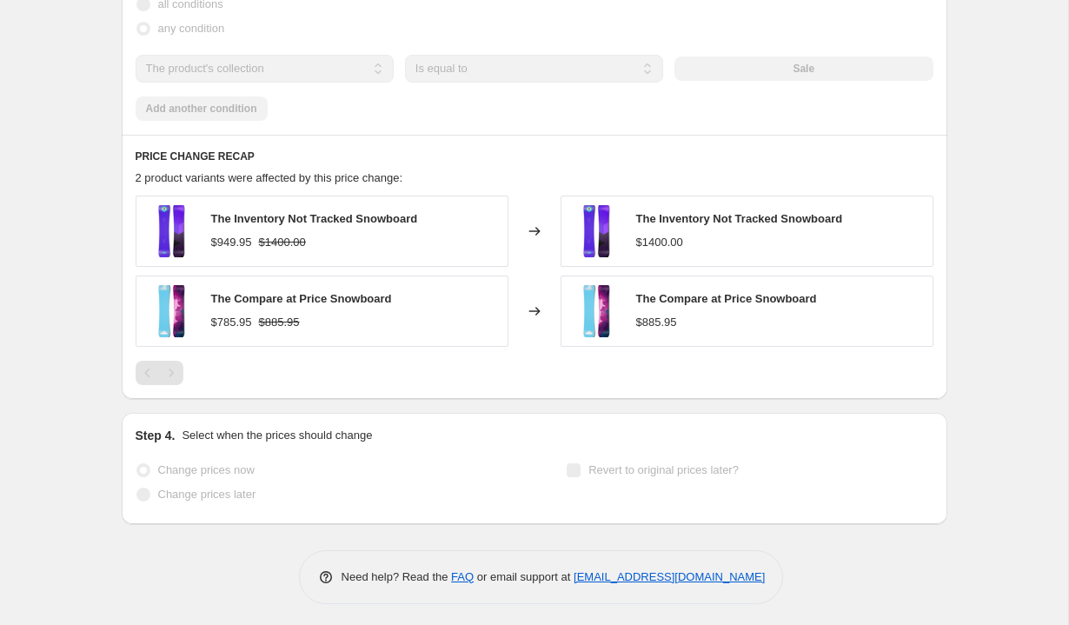
click at [282, 305] on span "The Compare at Price Snowboard" at bounding box center [301, 298] width 181 height 13
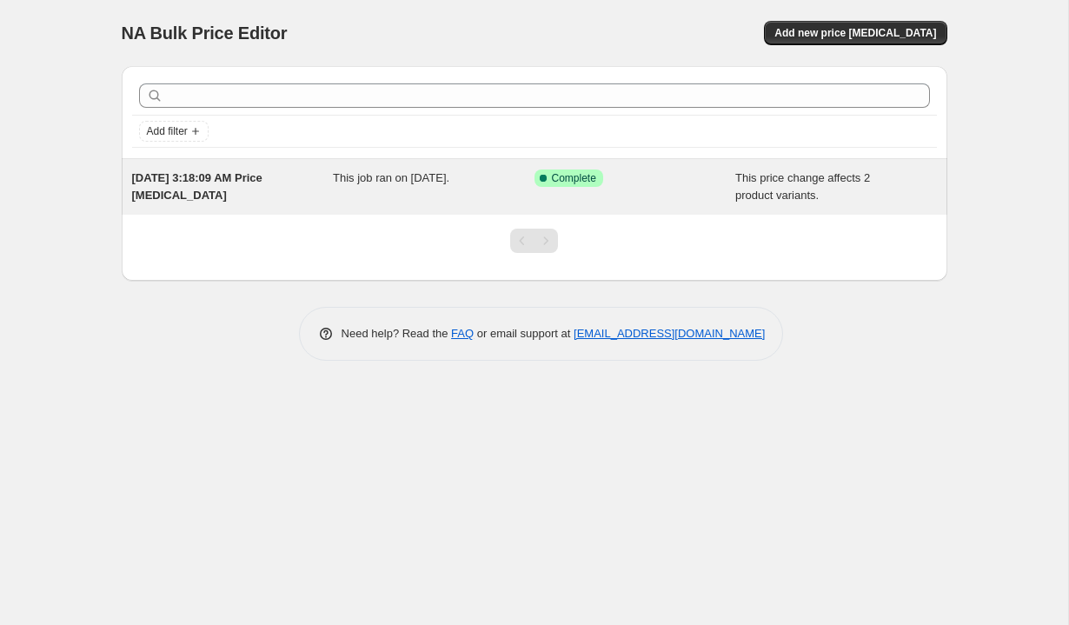
click at [329, 173] on div "[DATE] 3:18:09 AM Price [MEDICAL_DATA]" at bounding box center [233, 186] width 202 height 35
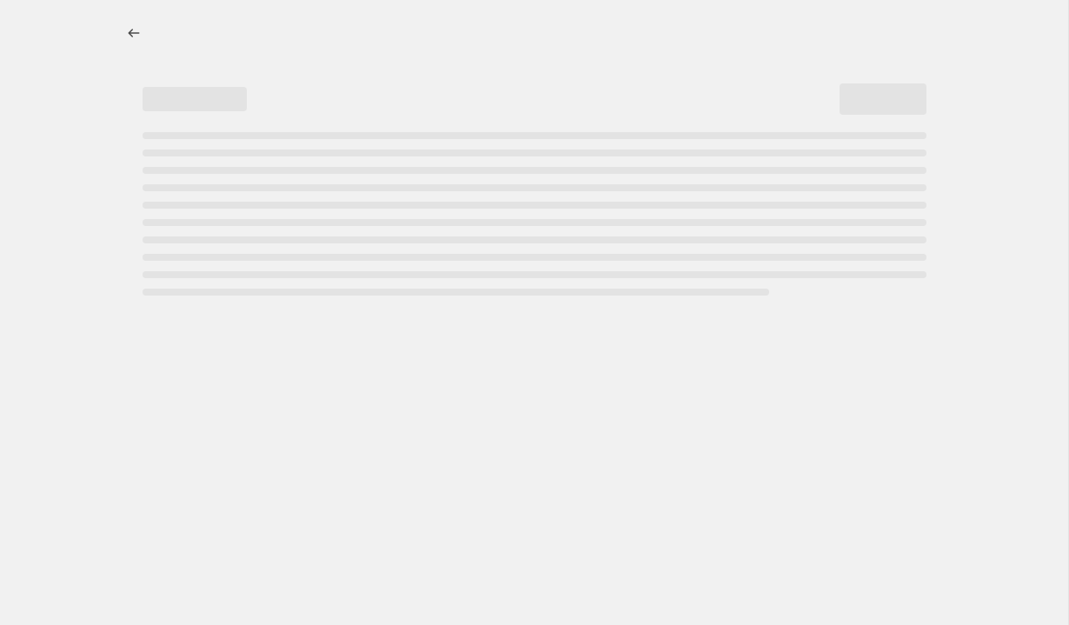
select select "ecap"
select select "collection"
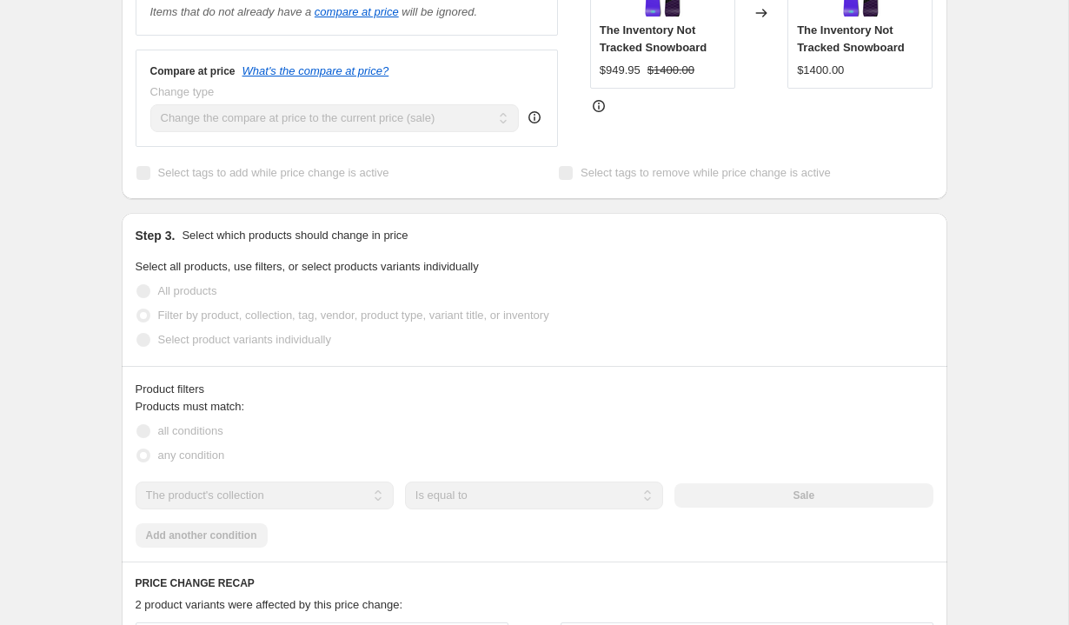
scroll to position [1001, 0]
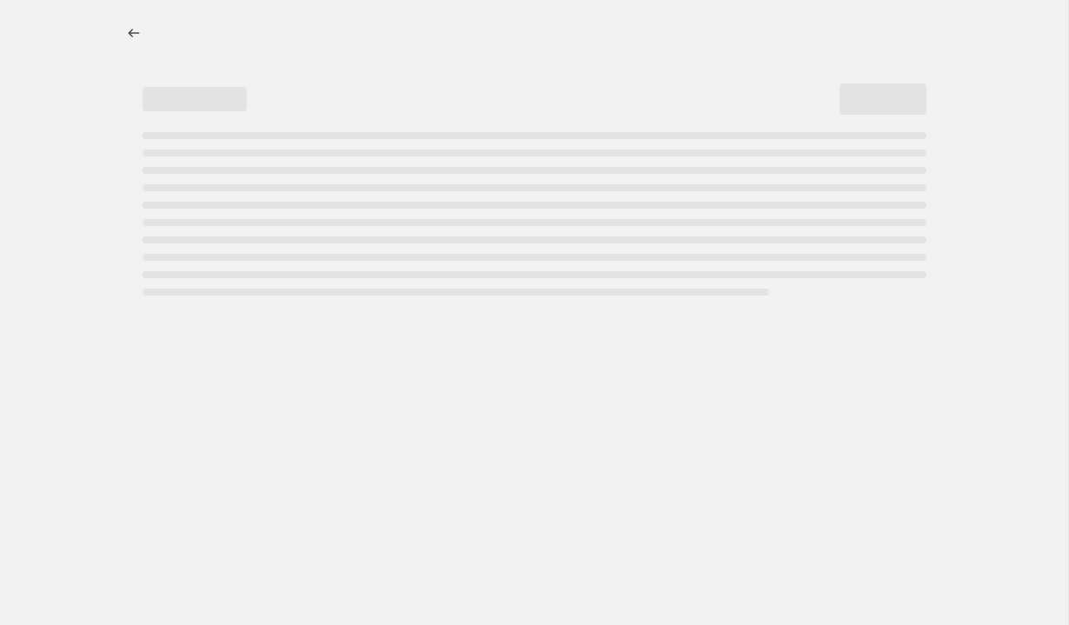
select select "ecap"
select select "collection"
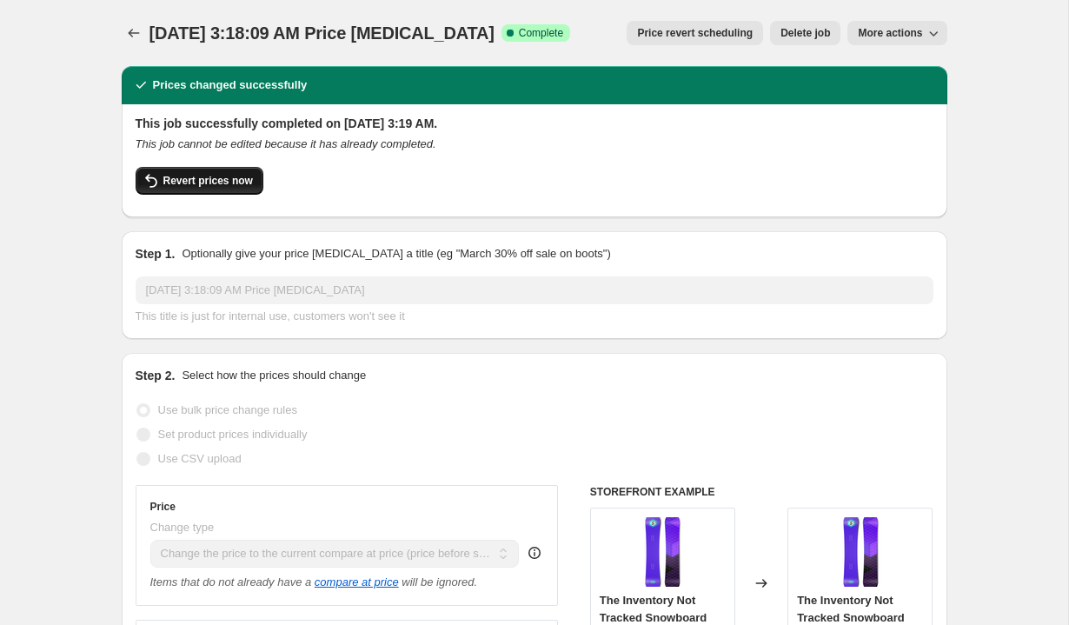
click at [219, 185] on span "Revert prices now" at bounding box center [207, 181] width 89 height 14
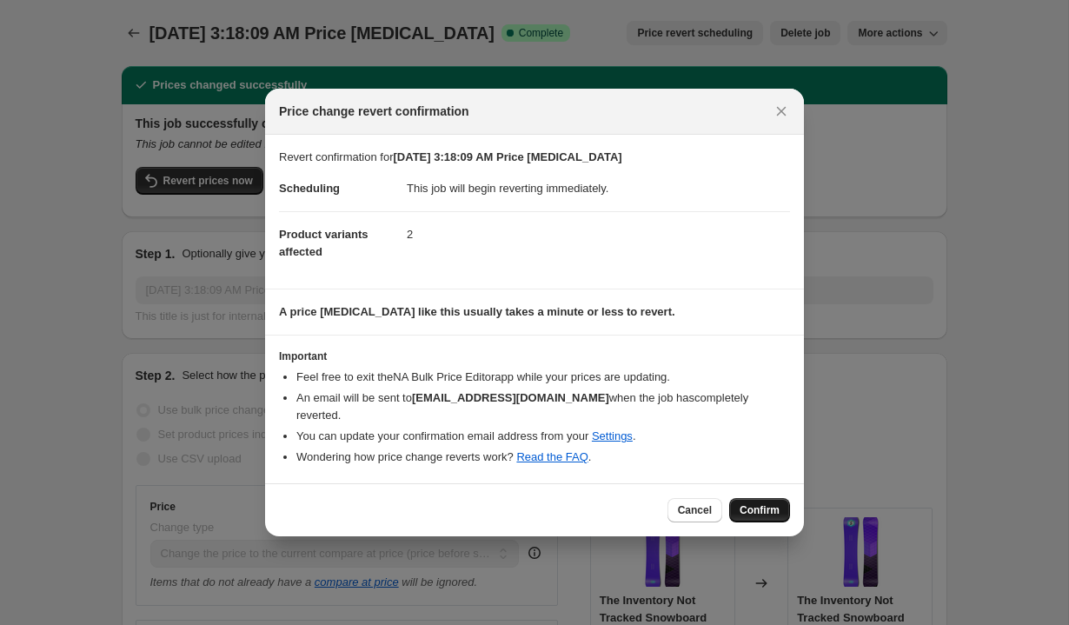
click at [773, 503] on span "Confirm" at bounding box center [759, 510] width 40 height 14
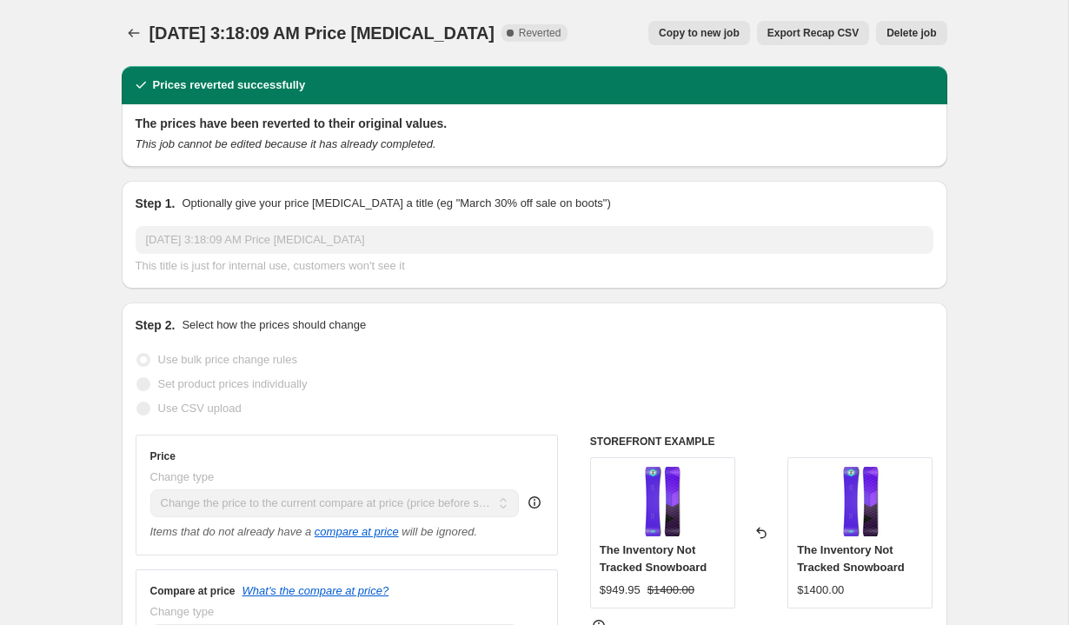
click at [133, 31] on icon "Price change jobs" at bounding box center [133, 32] width 17 height 17
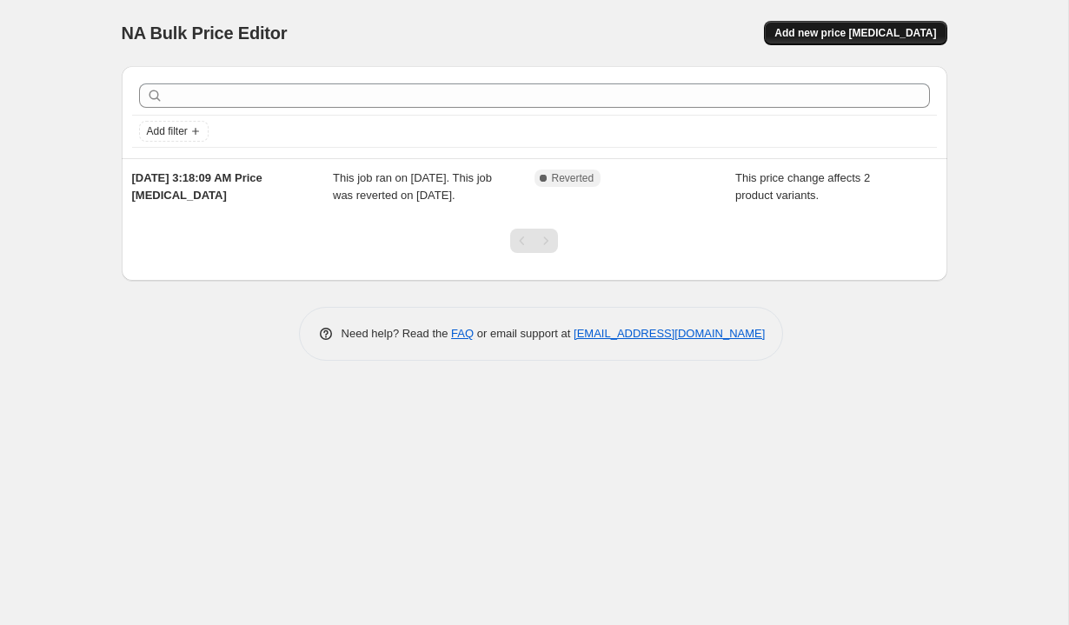
click at [877, 41] on button "Add new price [MEDICAL_DATA]" at bounding box center [855, 33] width 182 height 24
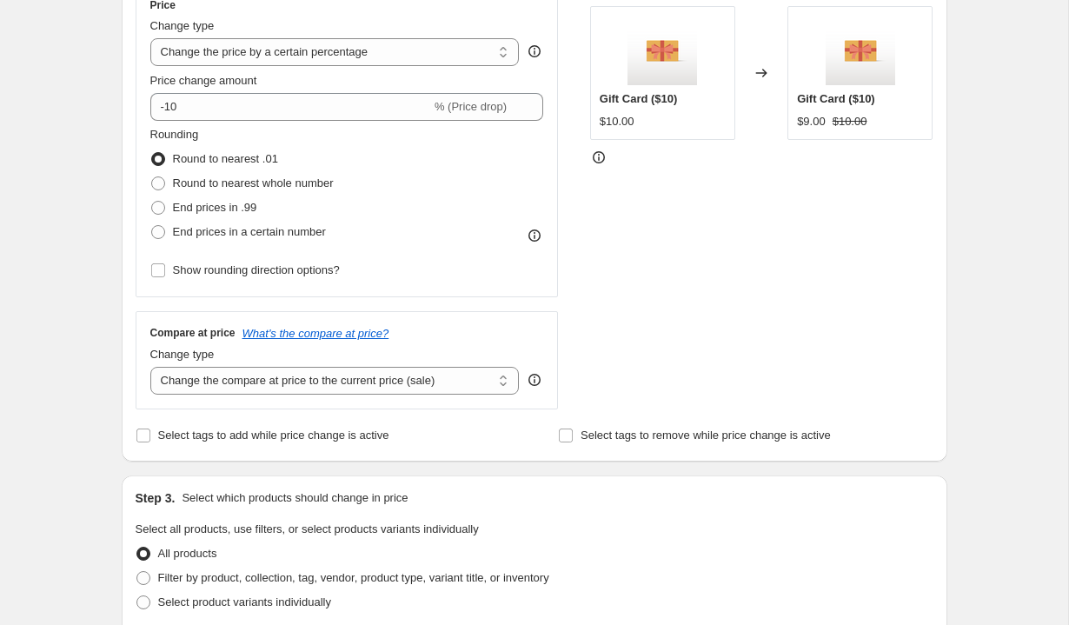
scroll to position [239, 0]
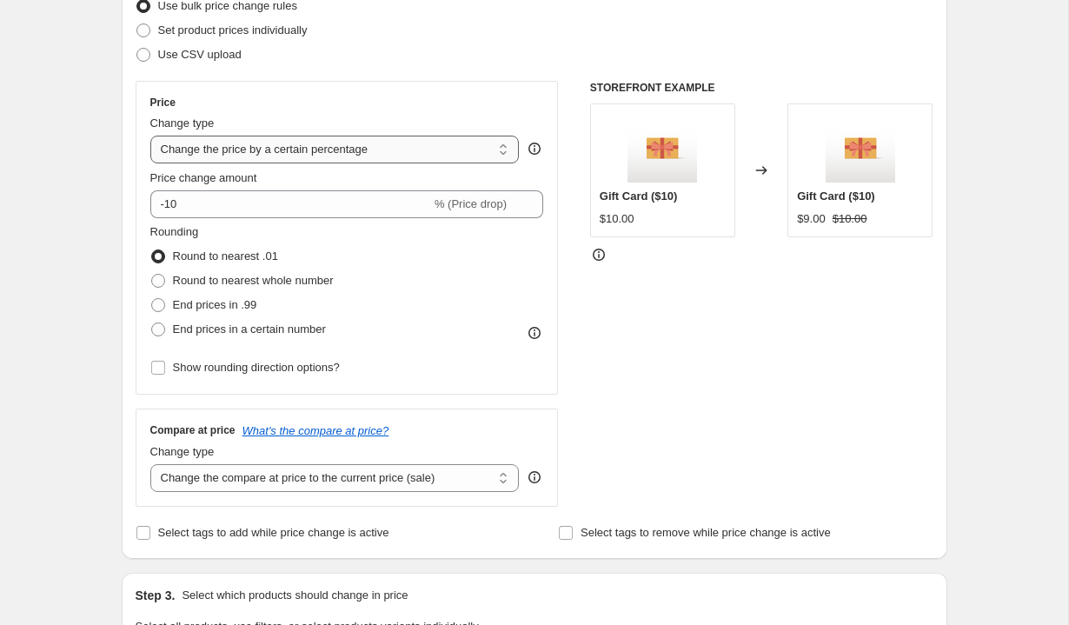
click at [374, 155] on select "Change the price to a certain amount Change the price by a certain amount Chang…" at bounding box center [334, 150] width 369 height 28
select select "ecap"
click at [150, 136] on select "Change the price to a certain amount Change the price by a certain amount Chang…" at bounding box center [334, 150] width 369 height 28
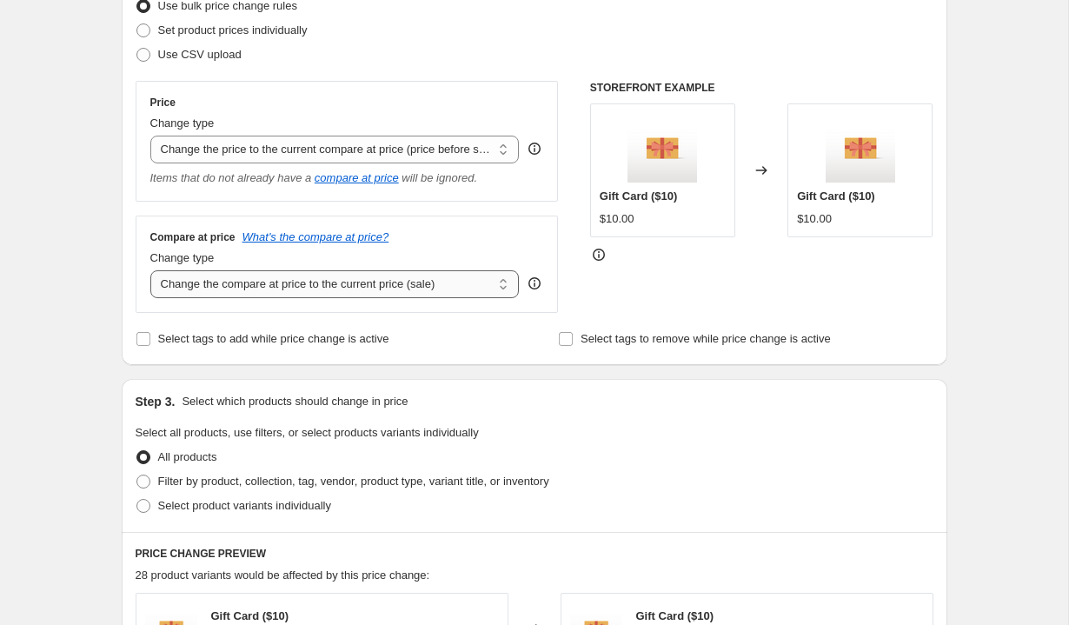
click at [392, 291] on select "Change the compare at price to the current price (sale) Change the compare at p…" at bounding box center [334, 284] width 369 height 28
select select "remove"
click at [150, 270] on select "Change the compare at price to the current price (sale) Change the compare at p…" at bounding box center [334, 284] width 369 height 28
click at [486, 330] on div "Select tags to add while price change is active" at bounding box center [323, 339] width 374 height 24
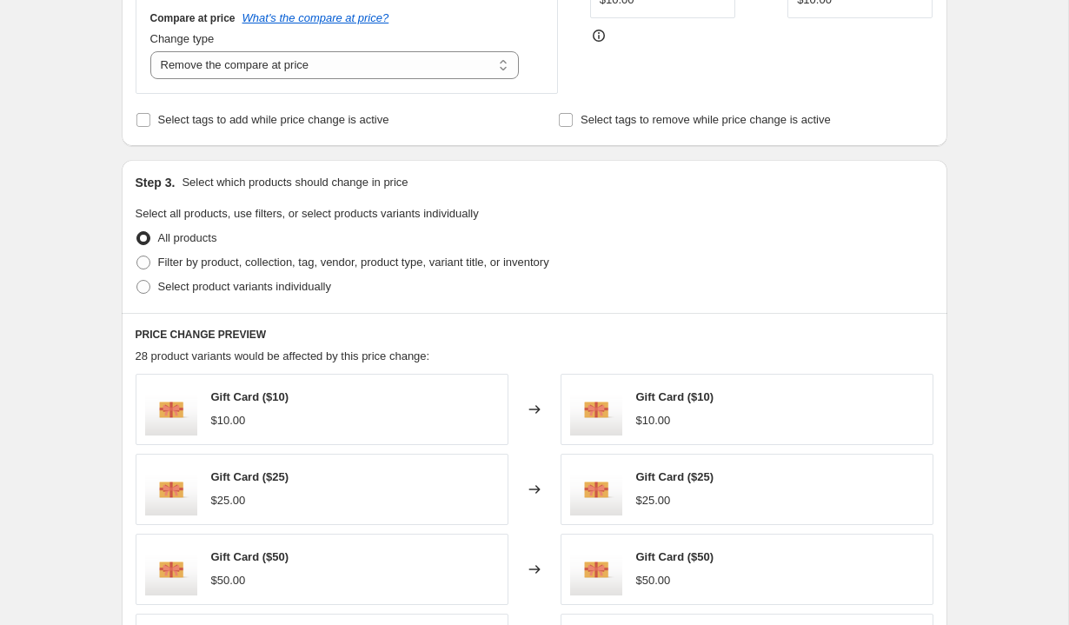
scroll to position [499, 0]
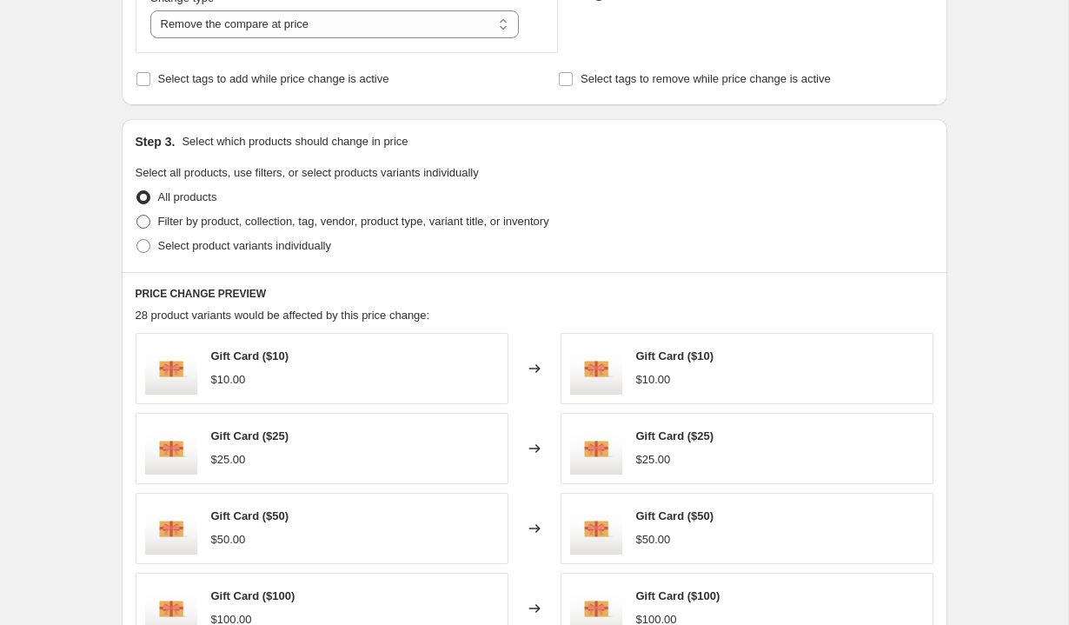
click at [381, 223] on span "Filter by product, collection, tag, vendor, product type, variant title, or inv…" at bounding box center [353, 221] width 391 height 13
click at [137, 215] on input "Filter by product, collection, tag, vendor, product type, variant title, or inv…" at bounding box center [136, 215] width 1 height 1
radio input "true"
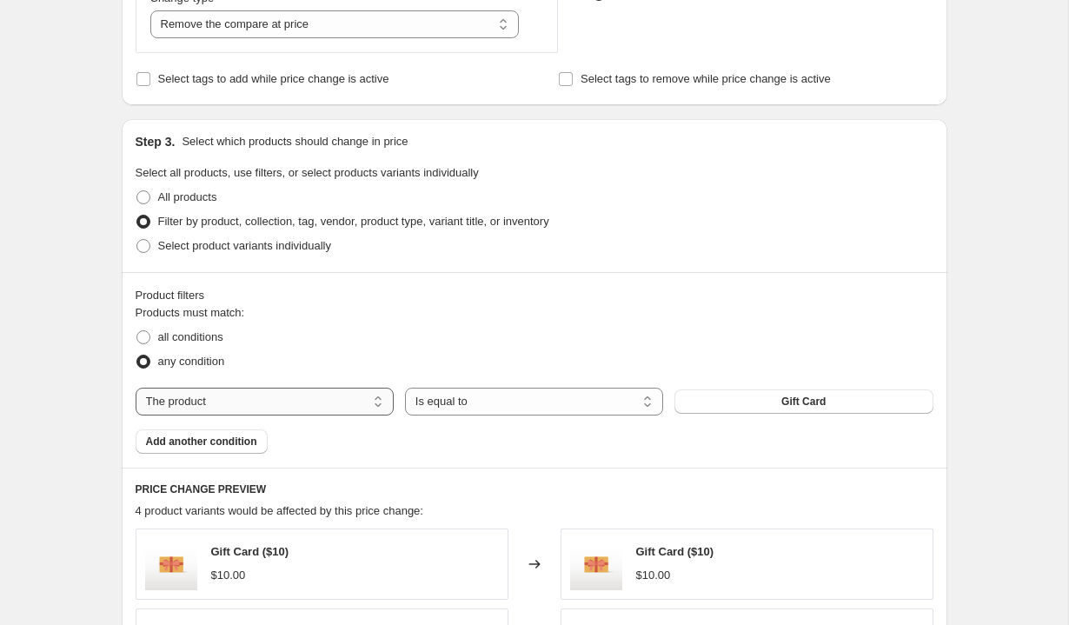
click at [336, 403] on select "The product The product's collection The product's tag The product's vendor The…" at bounding box center [265, 401] width 258 height 28
click at [136, 387] on select "The product The product's collection The product's tag The product's vendor The…" at bounding box center [265, 401] width 258 height 28
click at [290, 407] on select "The product The product's collection The product's tag The product's vendor The…" at bounding box center [265, 401] width 258 height 28
select select "collection"
click at [483, 401] on select "Is equal to Is not equal to" at bounding box center [534, 401] width 258 height 28
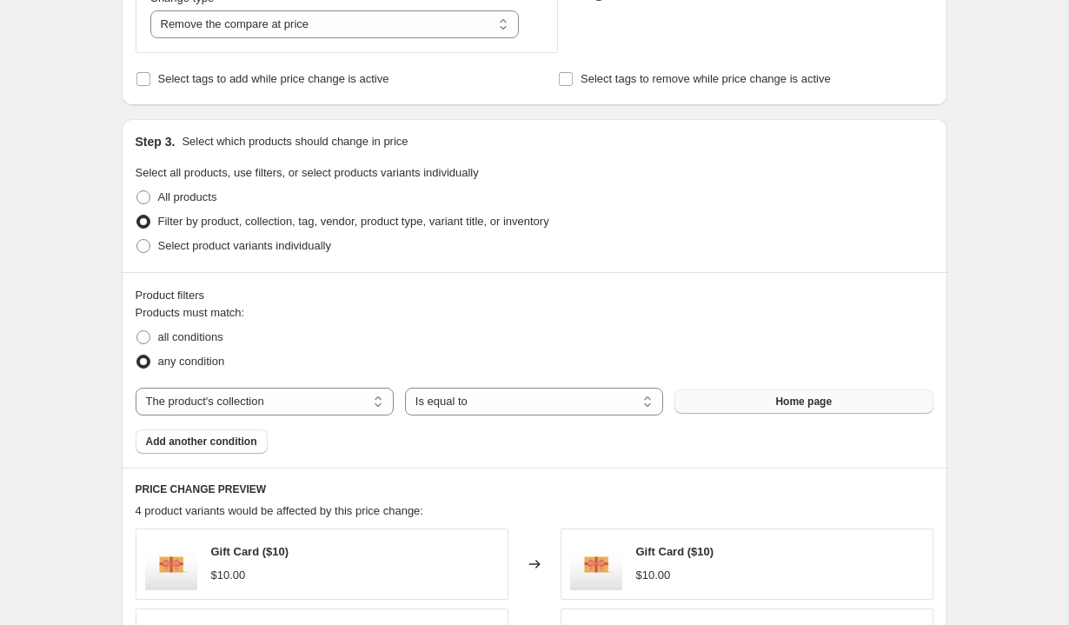
click at [757, 401] on button "Home page" at bounding box center [803, 401] width 258 height 24
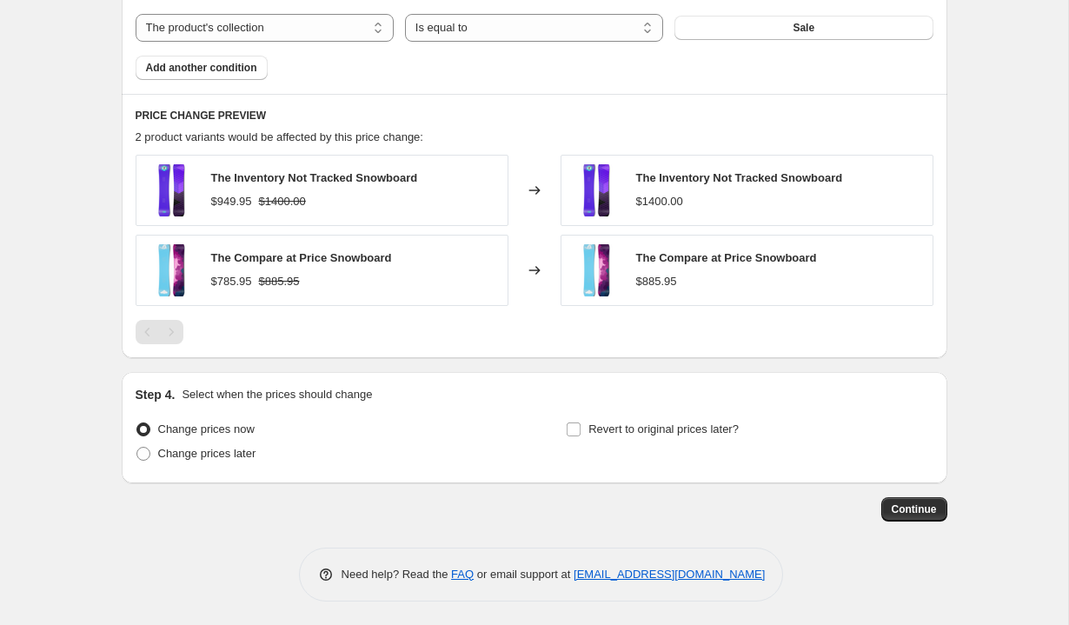
scroll to position [874, 0]
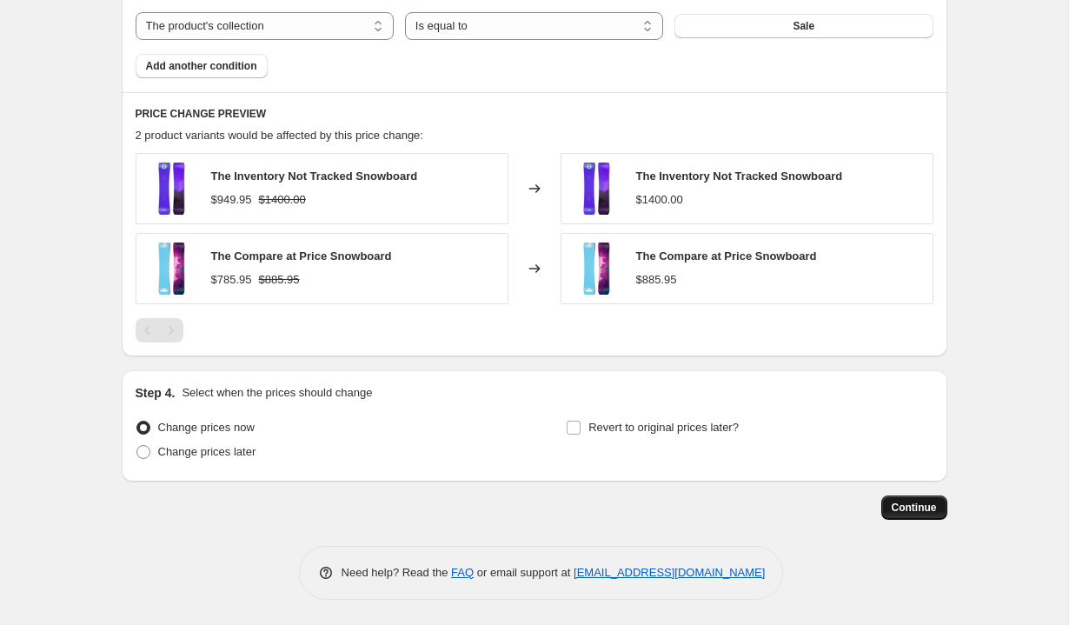
click at [924, 503] on span "Continue" at bounding box center [913, 507] width 45 height 14
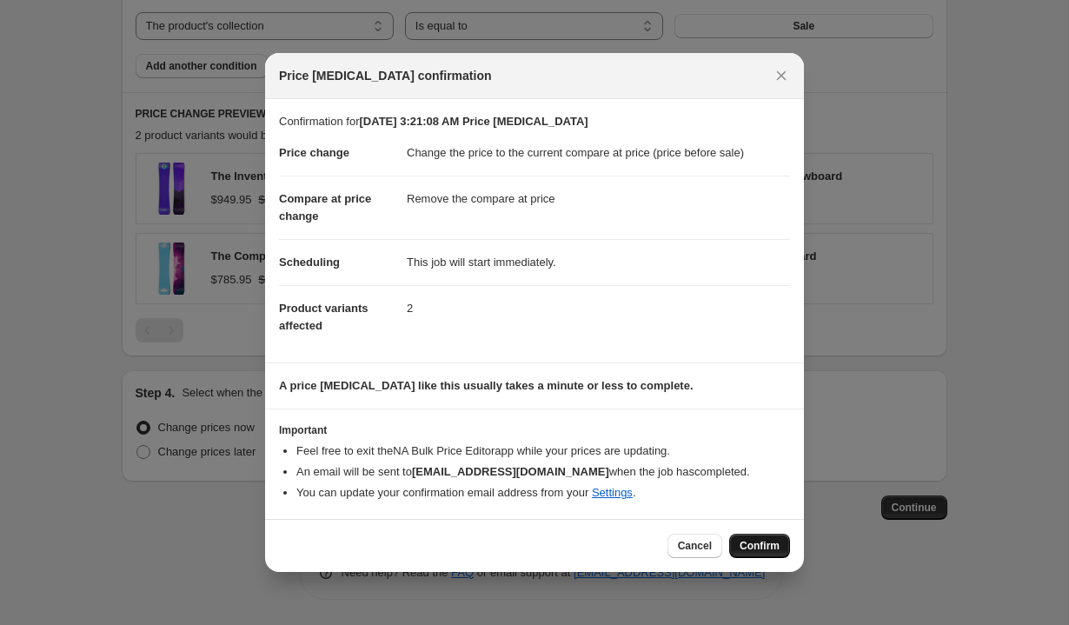
click at [765, 544] on span "Confirm" at bounding box center [759, 546] width 40 height 14
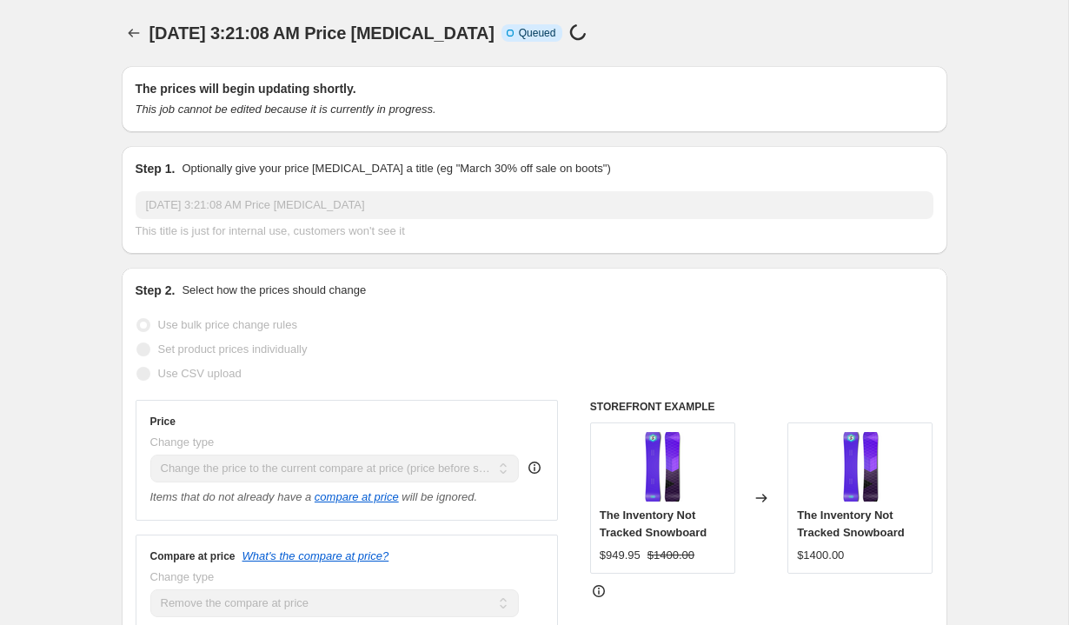
select select "ecap"
select select "remove"
select select "collection"
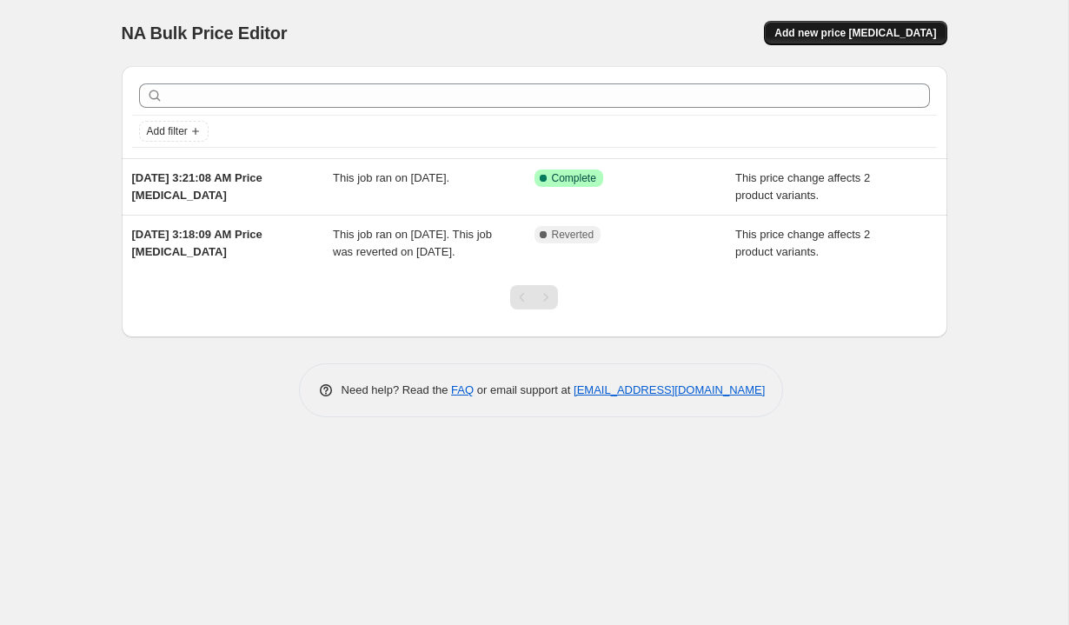
click at [891, 22] on button "Add new price [MEDICAL_DATA]" at bounding box center [855, 33] width 182 height 24
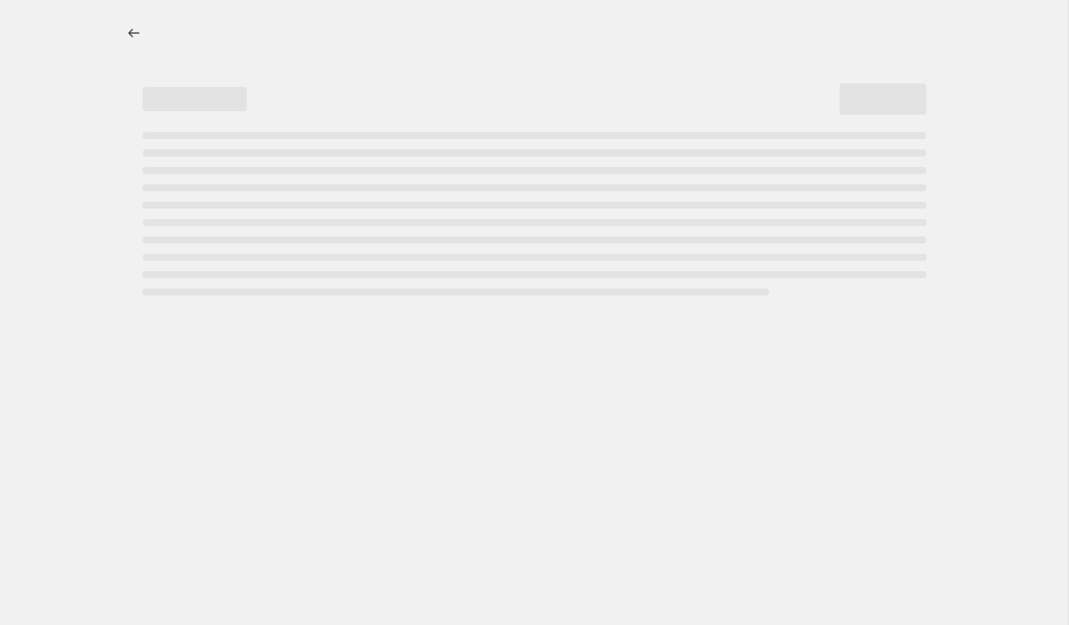
select select "percentage"
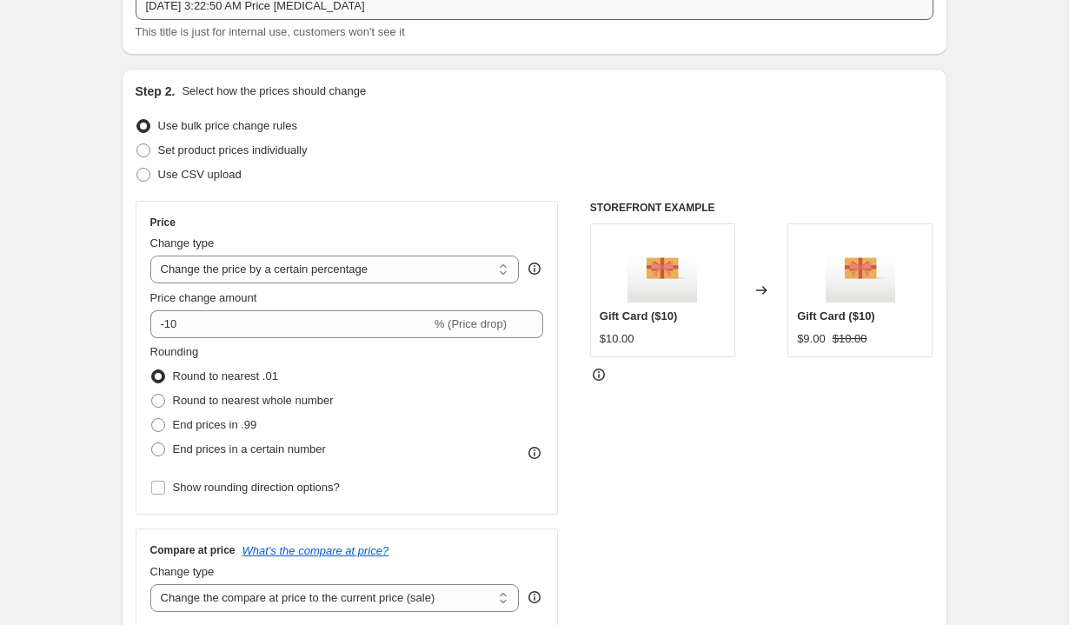
scroll to position [254, 0]
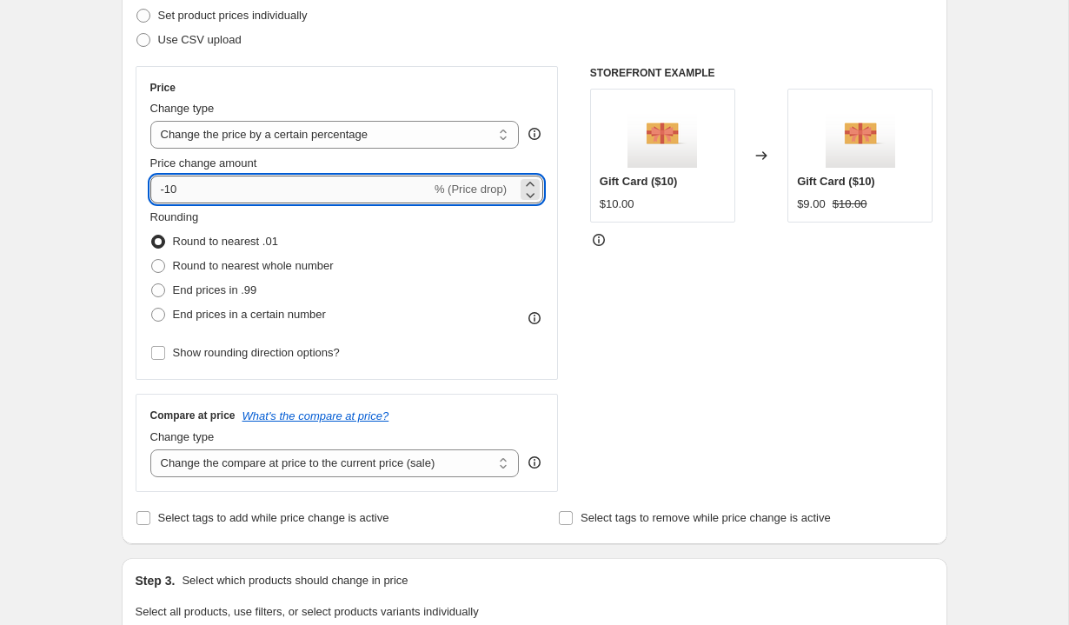
click at [271, 180] on input "-10" at bounding box center [290, 190] width 281 height 28
type input "-20"
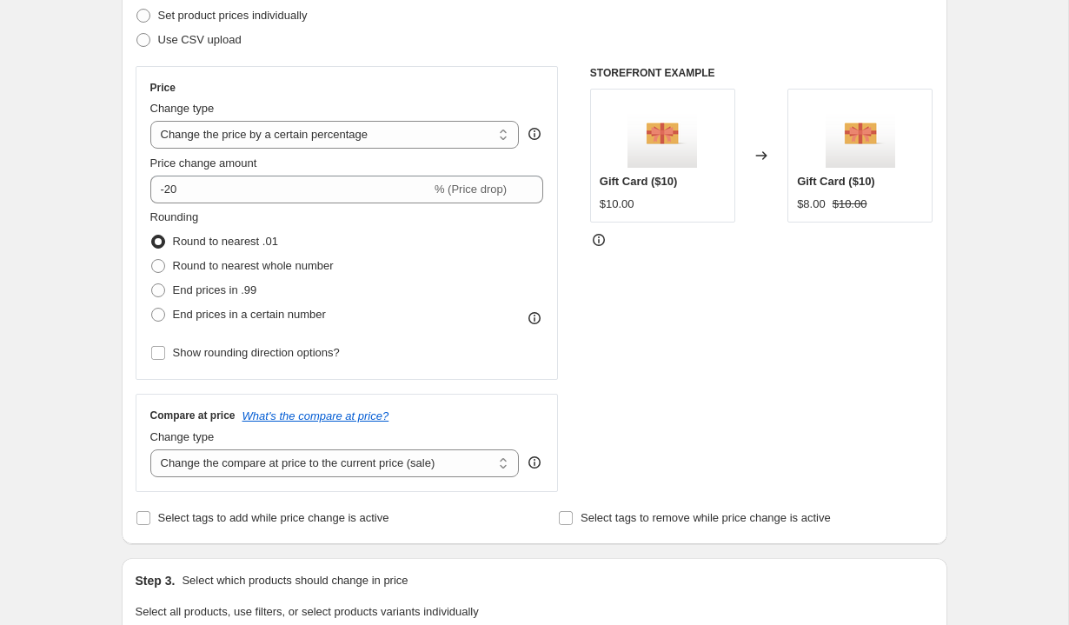
click at [384, 225] on div "Rounding Round to nearest .01 Round to nearest whole number End prices in .99 E…" at bounding box center [347, 268] width 394 height 118
click at [320, 262] on span "Round to nearest whole number" at bounding box center [253, 265] width 161 height 13
click at [152, 260] on input "Round to nearest whole number" at bounding box center [151, 259] width 1 height 1
radio input "true"
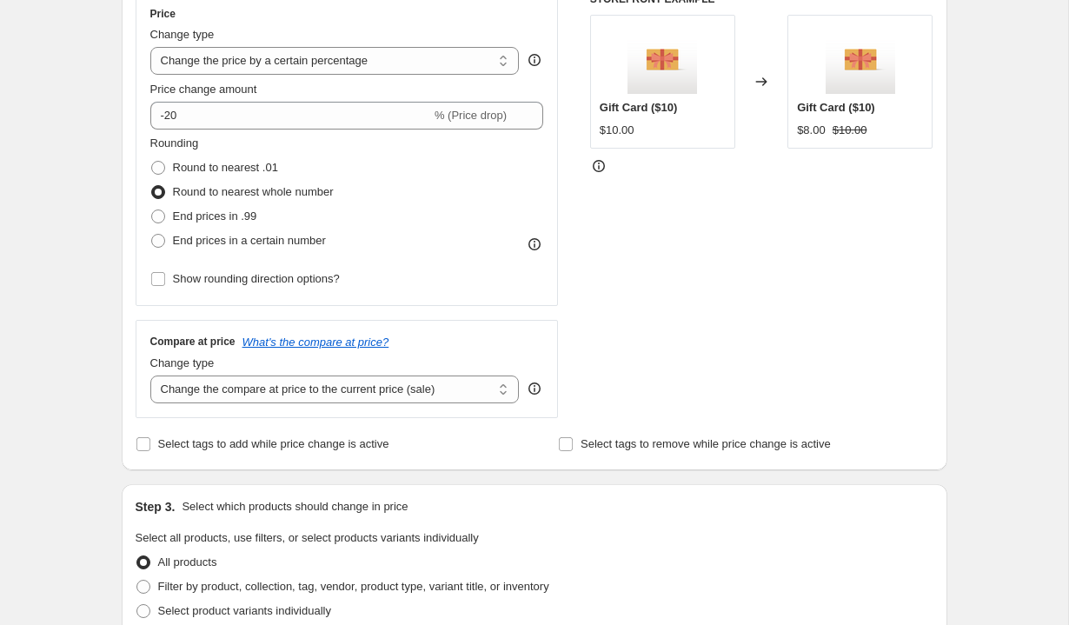
scroll to position [317, 0]
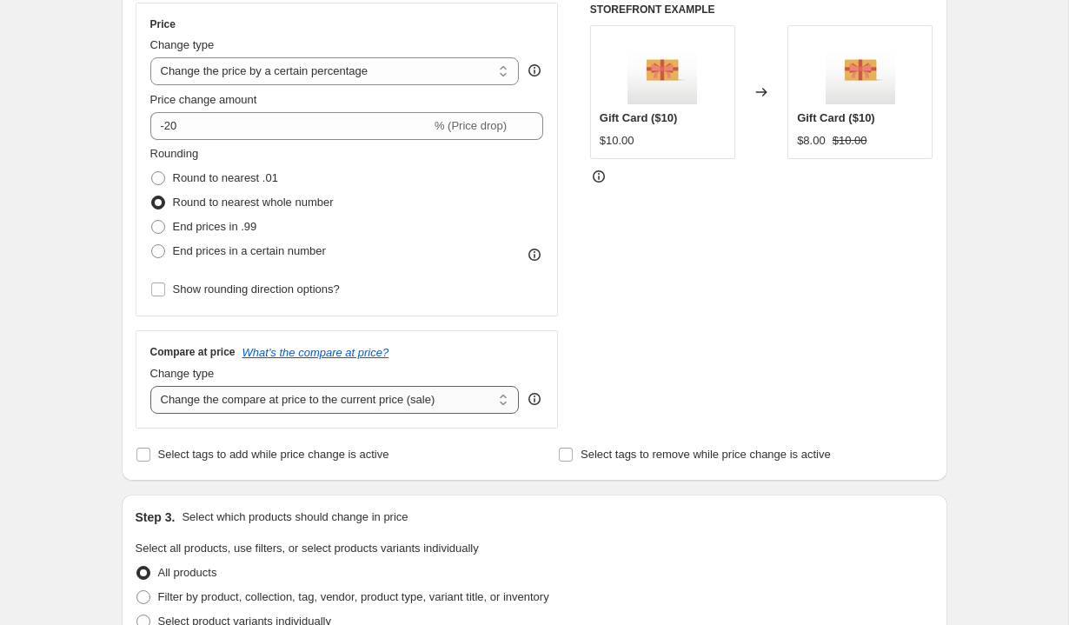
click at [407, 396] on select "Change the compare at price to the current price (sale) Change the compare at p…" at bounding box center [334, 400] width 369 height 28
click at [150, 386] on select "Change the compare at price to the current price (sale) Change the compare at p…" at bounding box center [334, 400] width 369 height 28
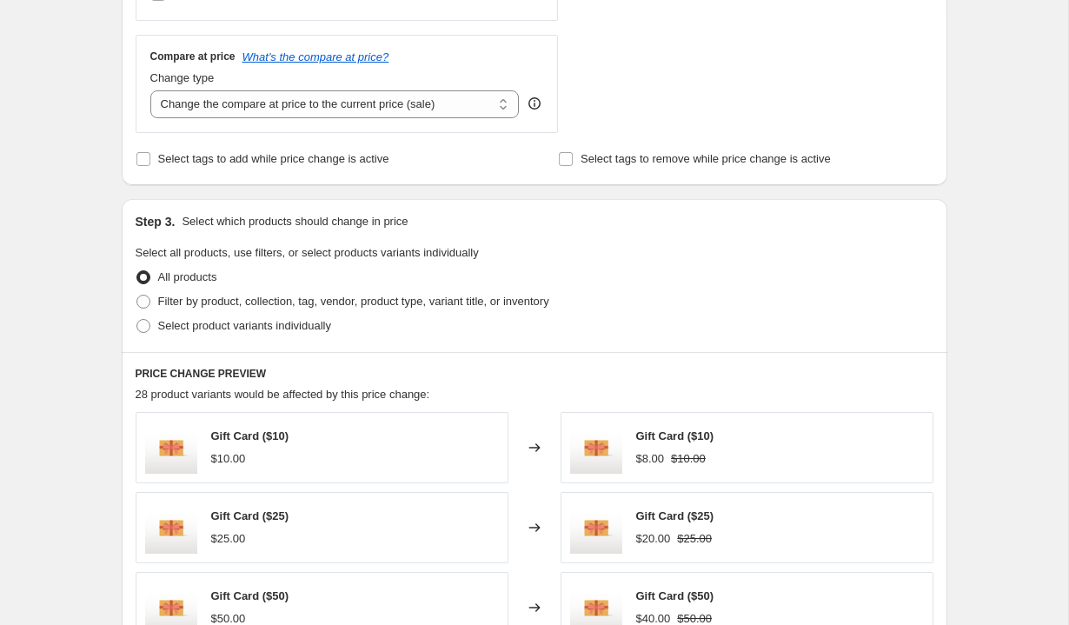
scroll to position [613, 0]
click at [318, 319] on span "Select product variants individually" at bounding box center [244, 324] width 173 height 13
click at [137, 319] on input "Select product variants individually" at bounding box center [136, 318] width 1 height 1
radio input "true"
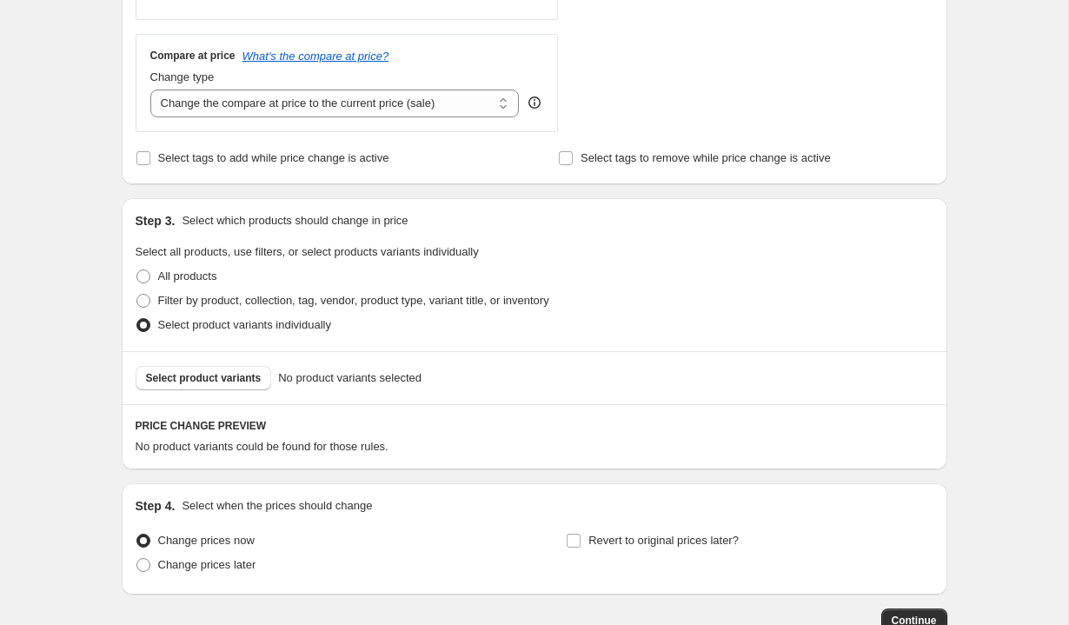
scroll to position [727, 0]
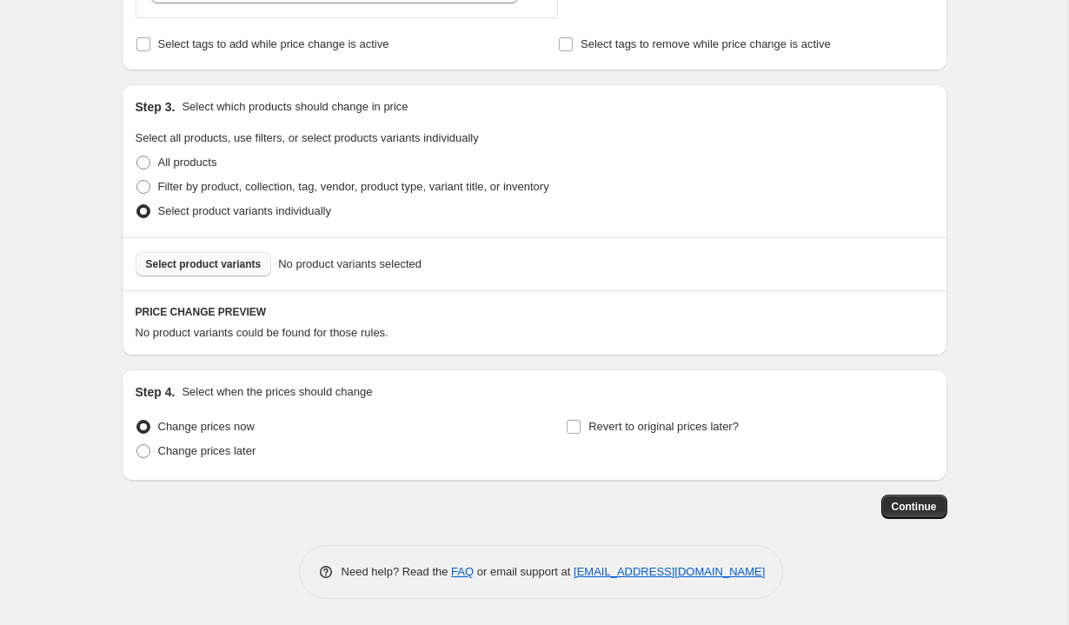
click at [249, 259] on span "Select product variants" at bounding box center [204, 264] width 116 height 14
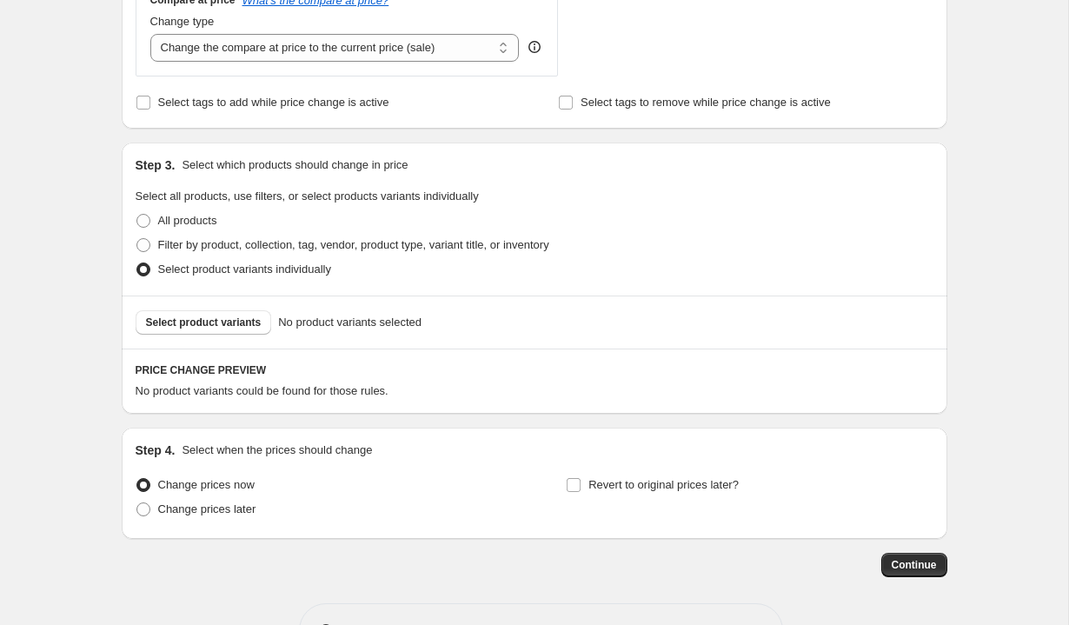
scroll to position [578, 0]
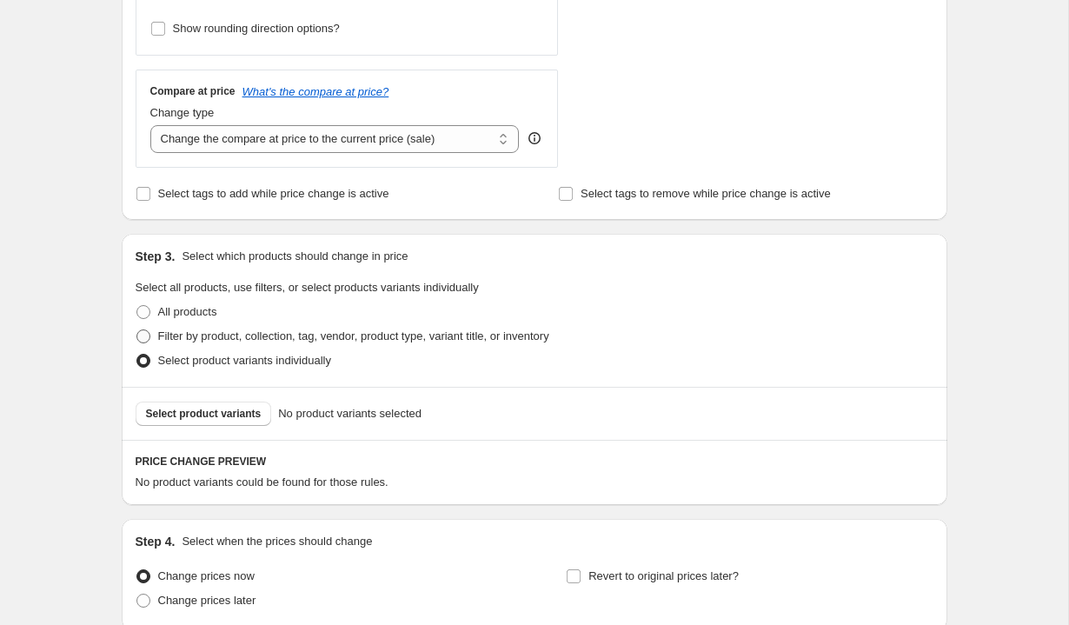
click at [342, 335] on span "Filter by product, collection, tag, vendor, product type, variant title, or inv…" at bounding box center [353, 335] width 391 height 13
click at [137, 330] on input "Filter by product, collection, tag, vendor, product type, variant title, or inv…" at bounding box center [136, 329] width 1 height 1
radio input "true"
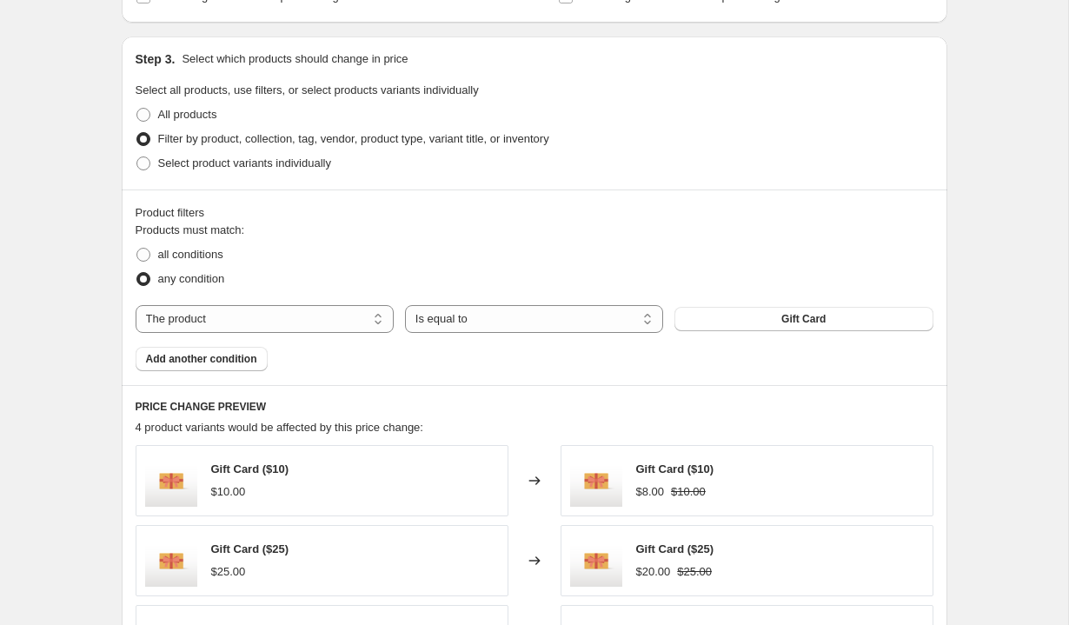
scroll to position [778, 0]
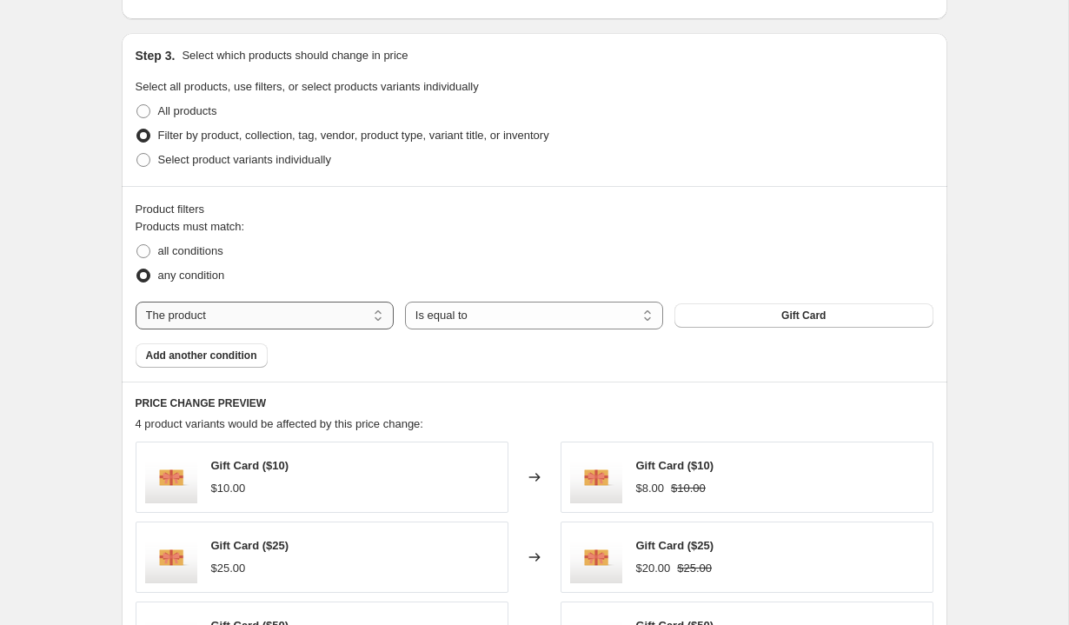
click at [340, 316] on select "The product The product's collection The product's tag The product's vendor The…" at bounding box center [265, 315] width 258 height 28
select select "vendor"
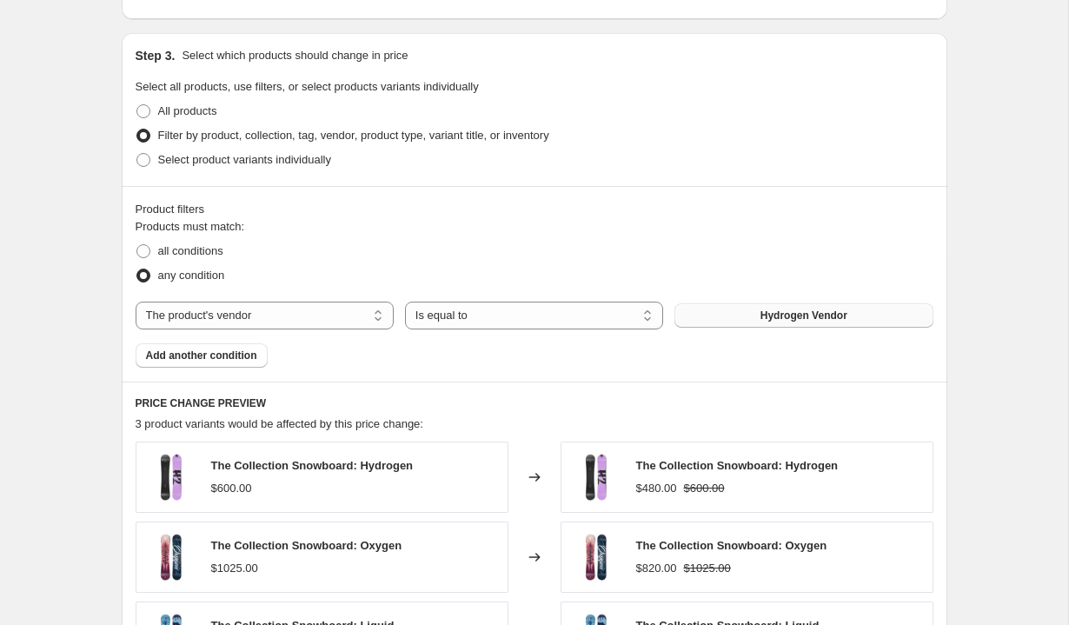
click at [736, 314] on button "Hydrogen Vendor" at bounding box center [803, 315] width 258 height 24
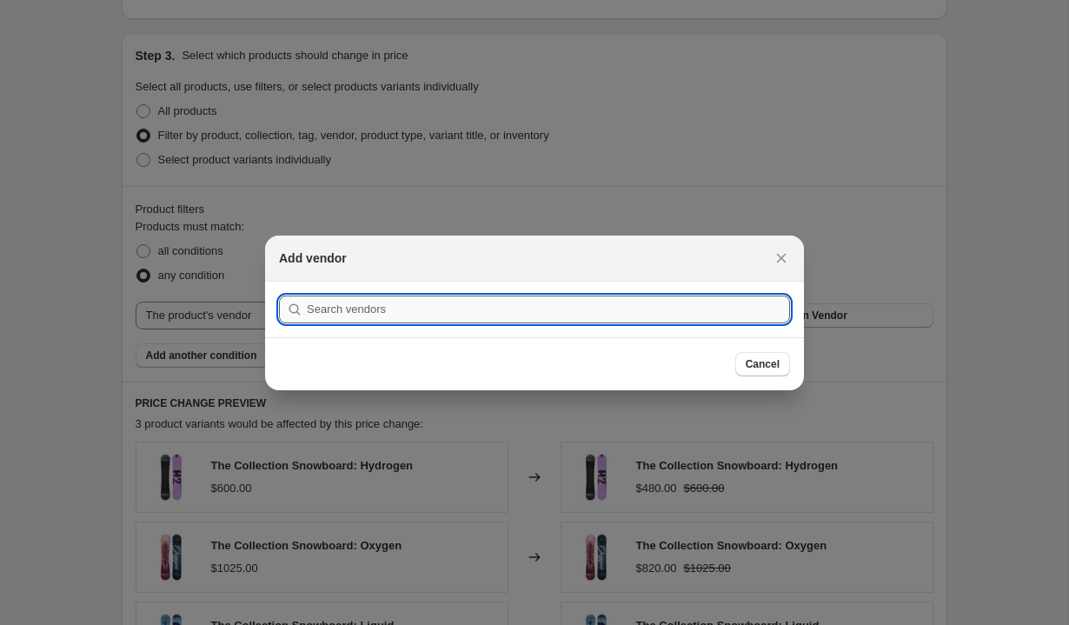
click at [715, 316] on input ":r2f:" at bounding box center [548, 309] width 483 height 28
type input "s"
type input "hy"
click at [279, 282] on button "Submit" at bounding box center [304, 291] width 50 height 18
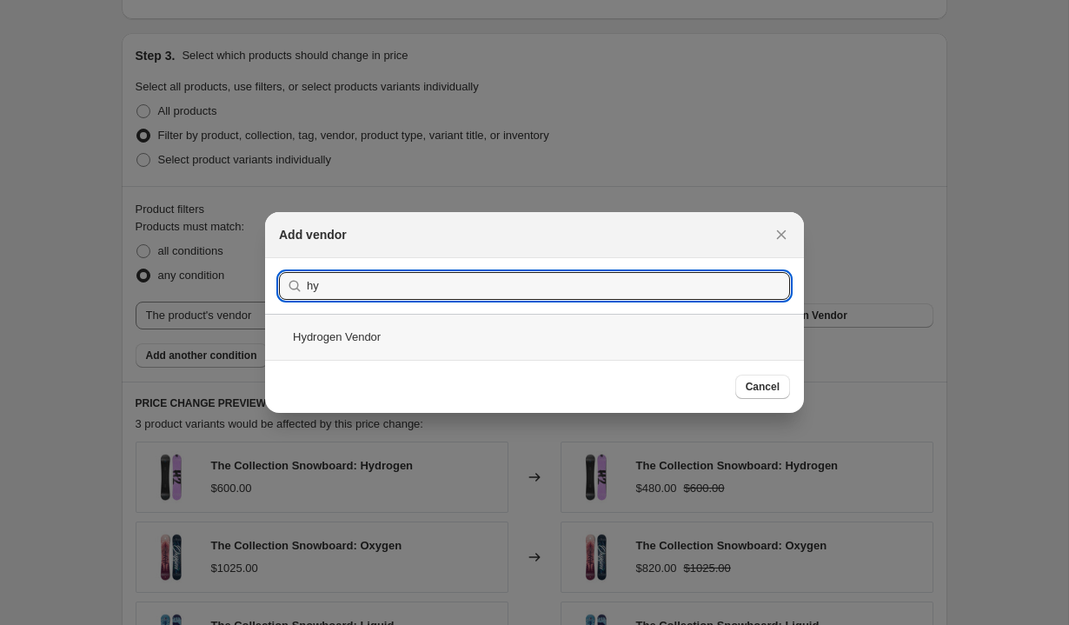
click at [620, 332] on div "Hydrogen Vendor" at bounding box center [534, 337] width 539 height 46
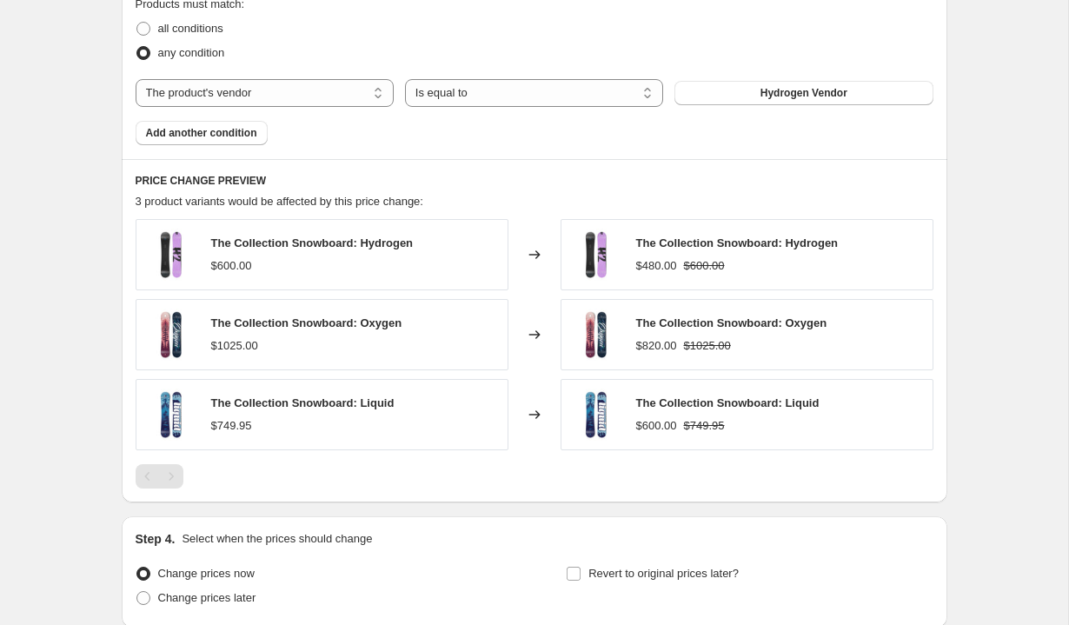
scroll to position [1069, 0]
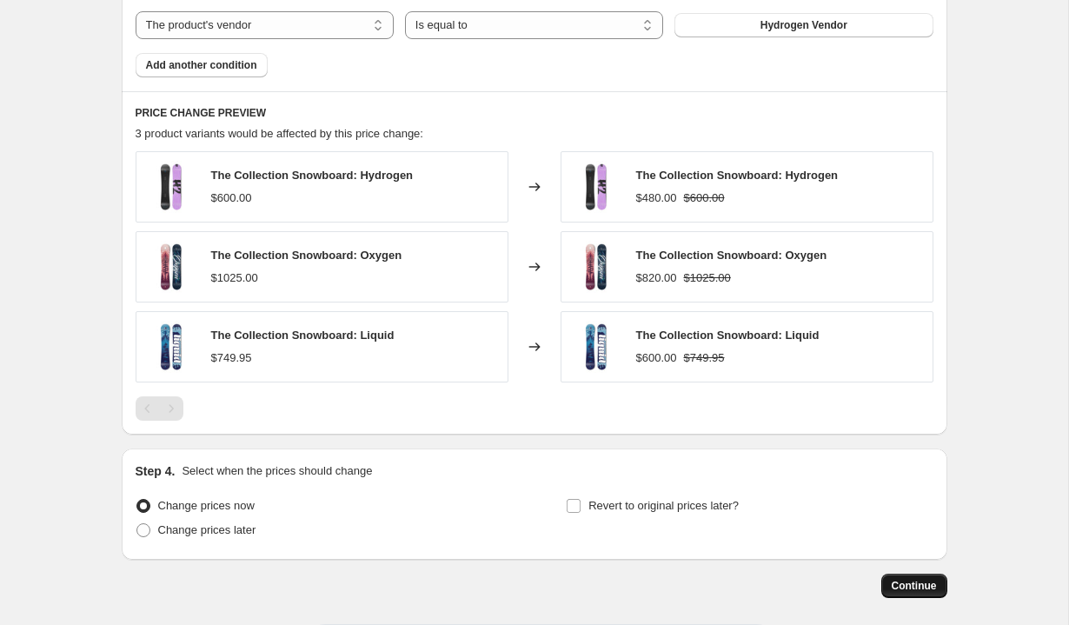
click at [904, 586] on span "Continue" at bounding box center [913, 586] width 45 height 14
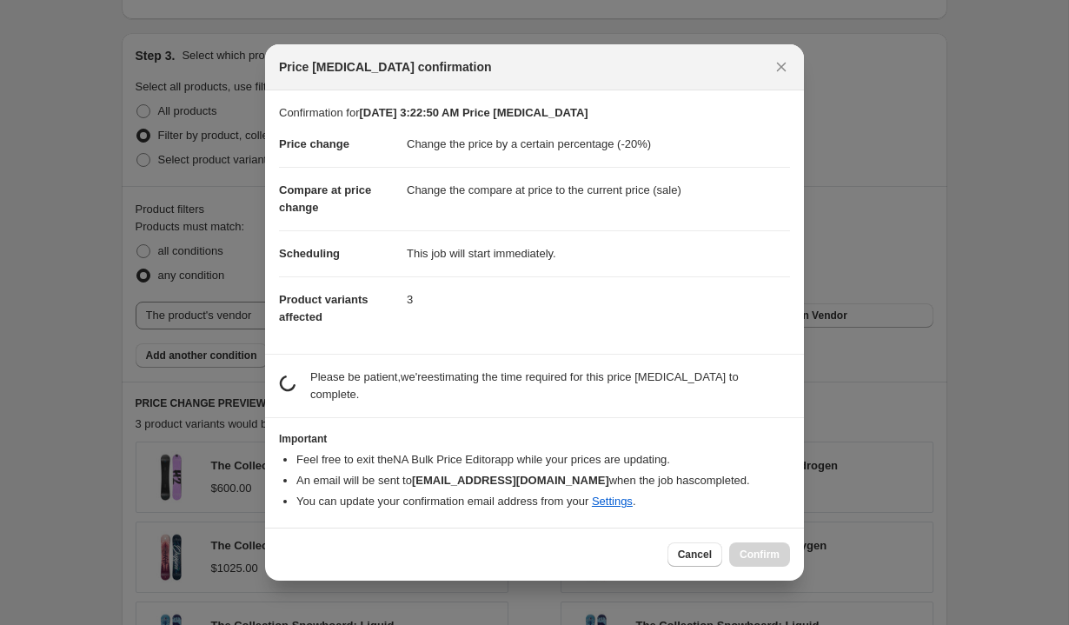
scroll to position [0, 0]
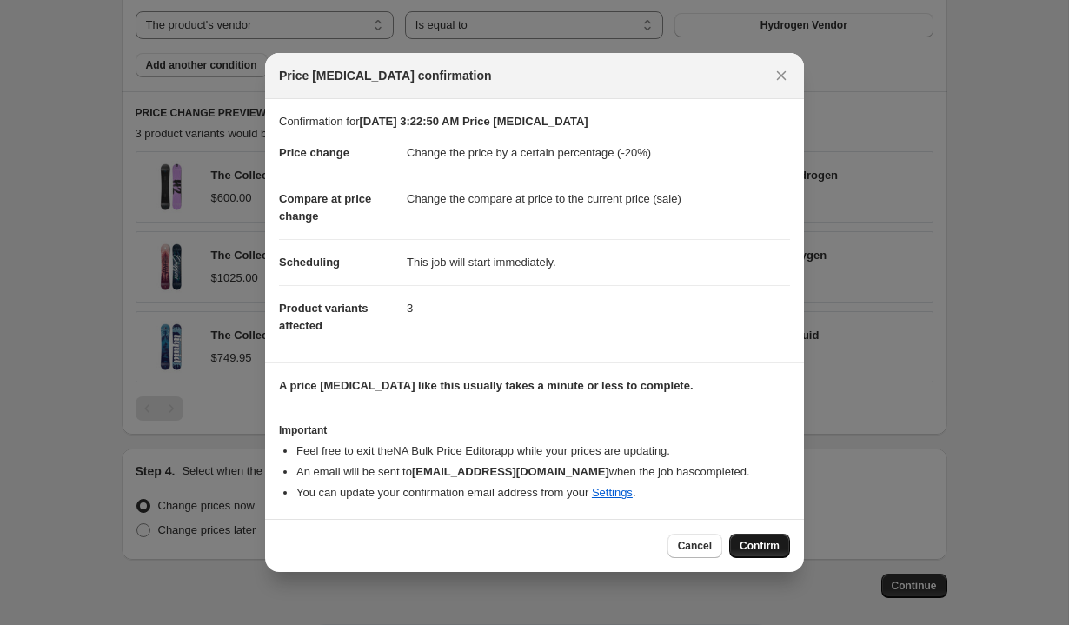
click at [758, 549] on span "Confirm" at bounding box center [759, 546] width 40 height 14
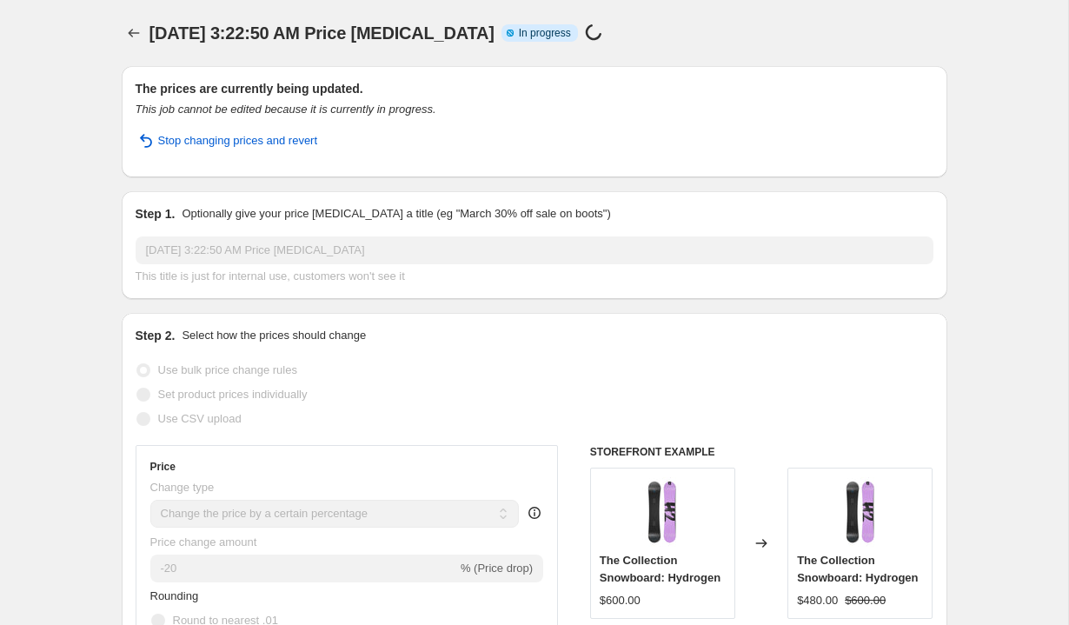
select select "percentage"
select select "vendor"
